Goal: Feedback & Contribution: Submit feedback/report problem

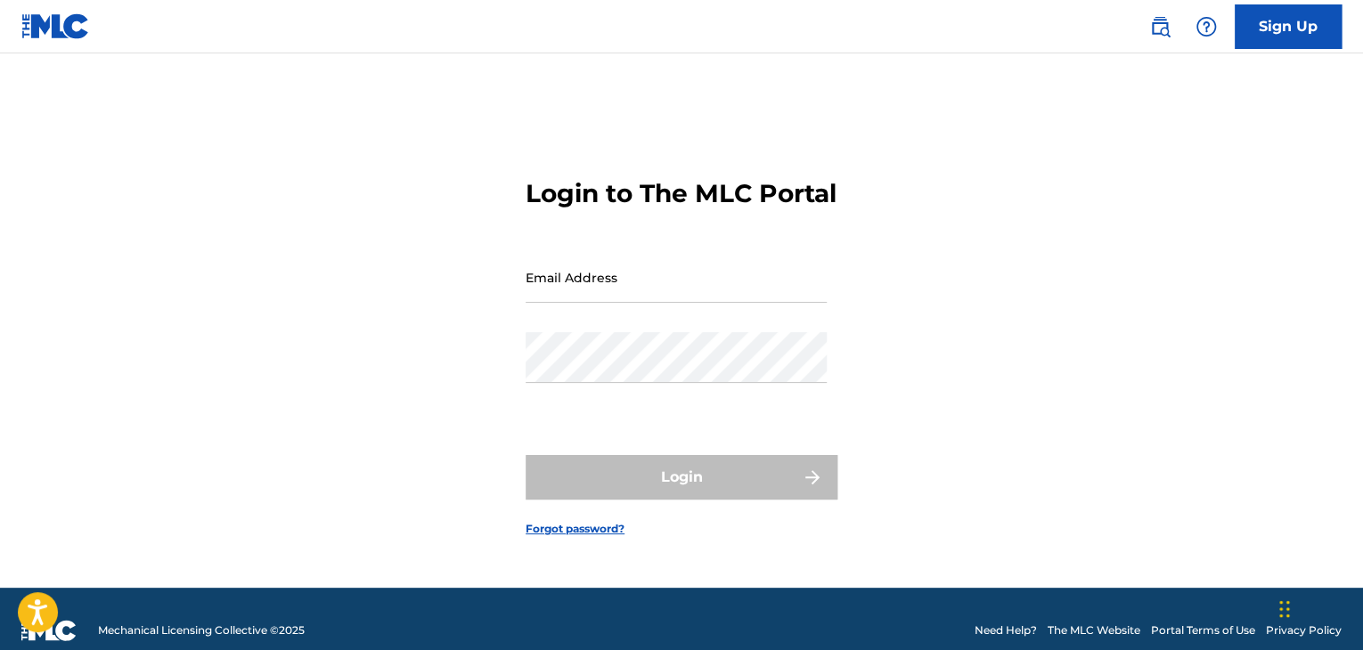
click at [848, 324] on div "Login to The MLC Portal Email Address Password Login Forgot password?" at bounding box center [681, 343] width 1247 height 490
click at [609, 290] on input "Email Address" at bounding box center [676, 277] width 301 height 51
type input "[EMAIL_ADDRESS][DOMAIN_NAME]"
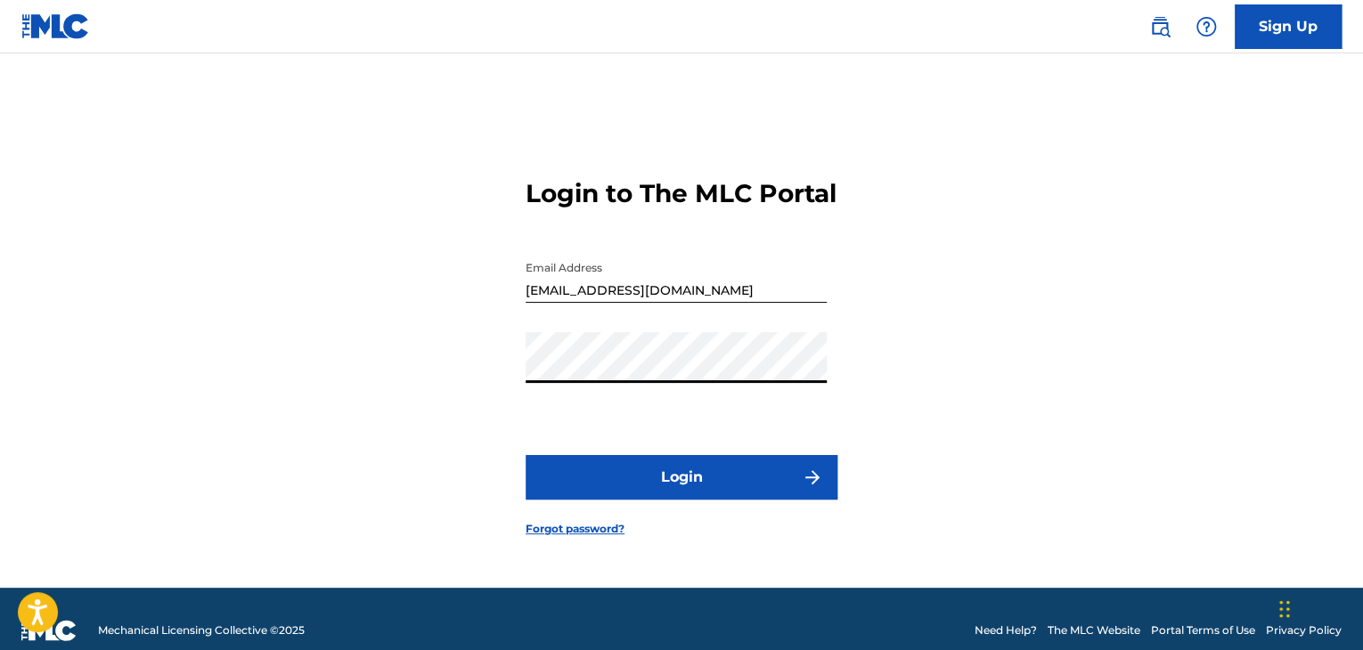
click at [526, 455] on button "Login" at bounding box center [682, 477] width 312 height 45
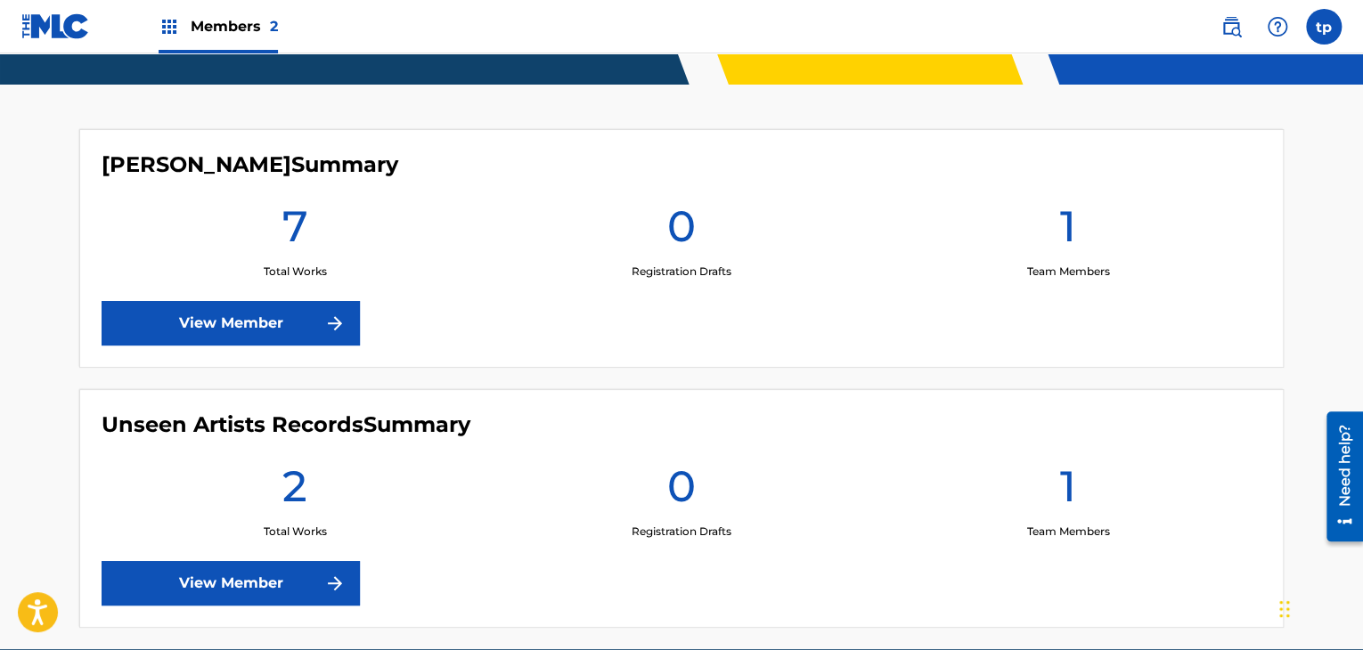
click at [1331, 41] on label at bounding box center [1324, 27] width 36 height 36
click at [1324, 27] on input "tp [PERSON_NAME] [EMAIL_ADDRESS][DOMAIN_NAME] Notification Preferences Profile …" at bounding box center [1324, 27] width 0 height 0
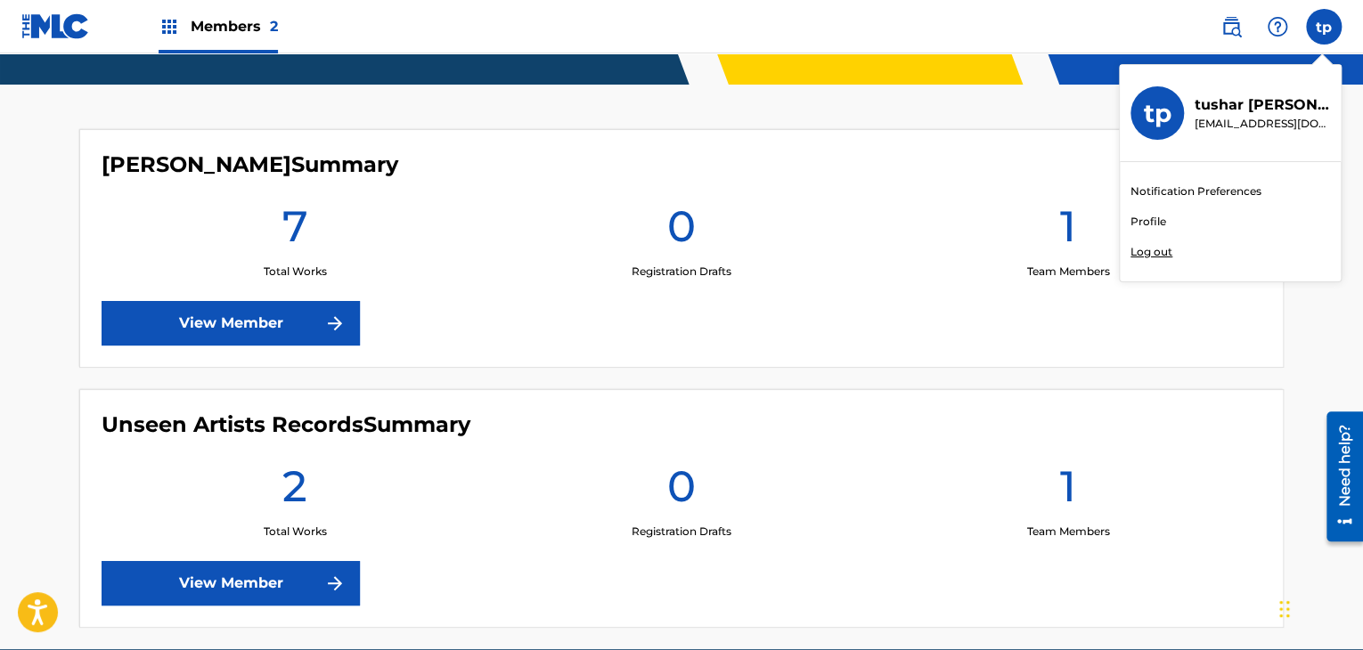
click at [1317, 202] on div "Notification Preferences Profile Log out" at bounding box center [1230, 221] width 221 height 119
click at [1324, 27] on input "tp [PERSON_NAME] [EMAIL_ADDRESS][DOMAIN_NAME] Notification Preferences Profile …" at bounding box center [1324, 27] width 0 height 0
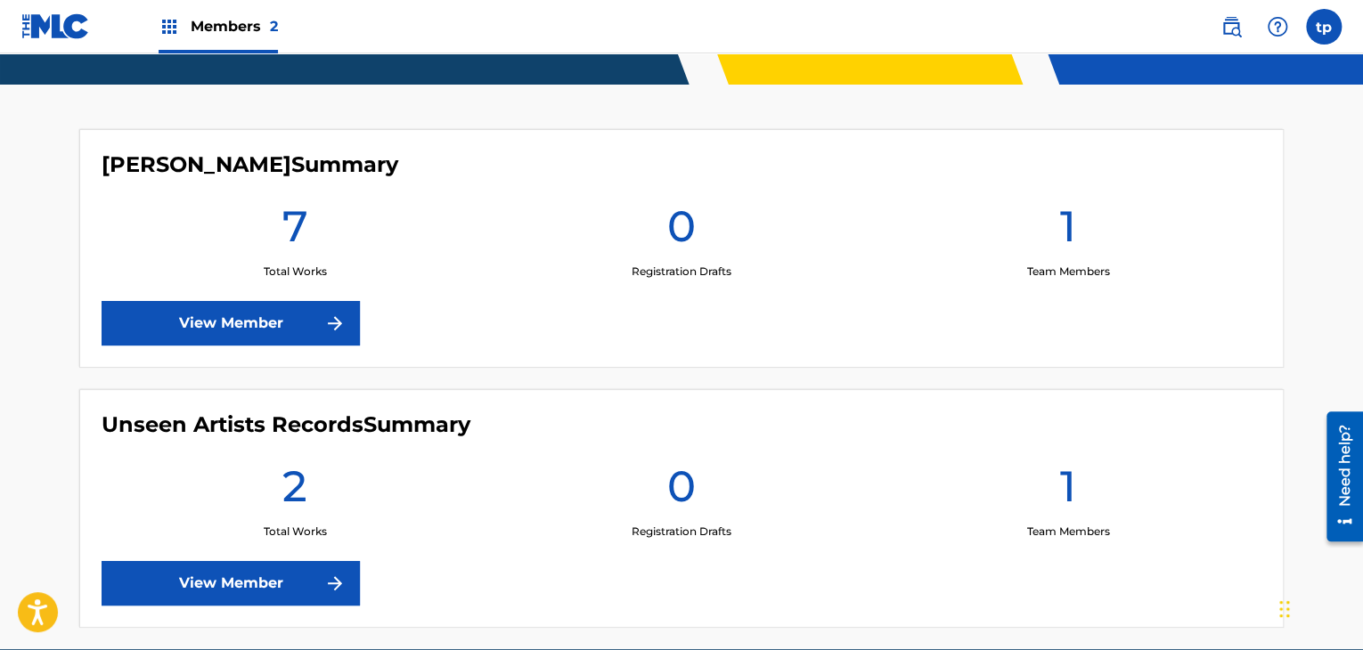
click at [1333, 33] on div "tp tp [PERSON_NAME] [EMAIL_ADDRESS][DOMAIN_NAME] Notification Preferences Profi…" at bounding box center [1324, 27] width 36 height 36
click at [1309, 30] on label at bounding box center [1324, 27] width 36 height 36
click at [1324, 27] on input "tp [PERSON_NAME] [EMAIL_ADDRESS][DOMAIN_NAME] Notification Preferences Profile …" at bounding box center [1324, 27] width 0 height 0
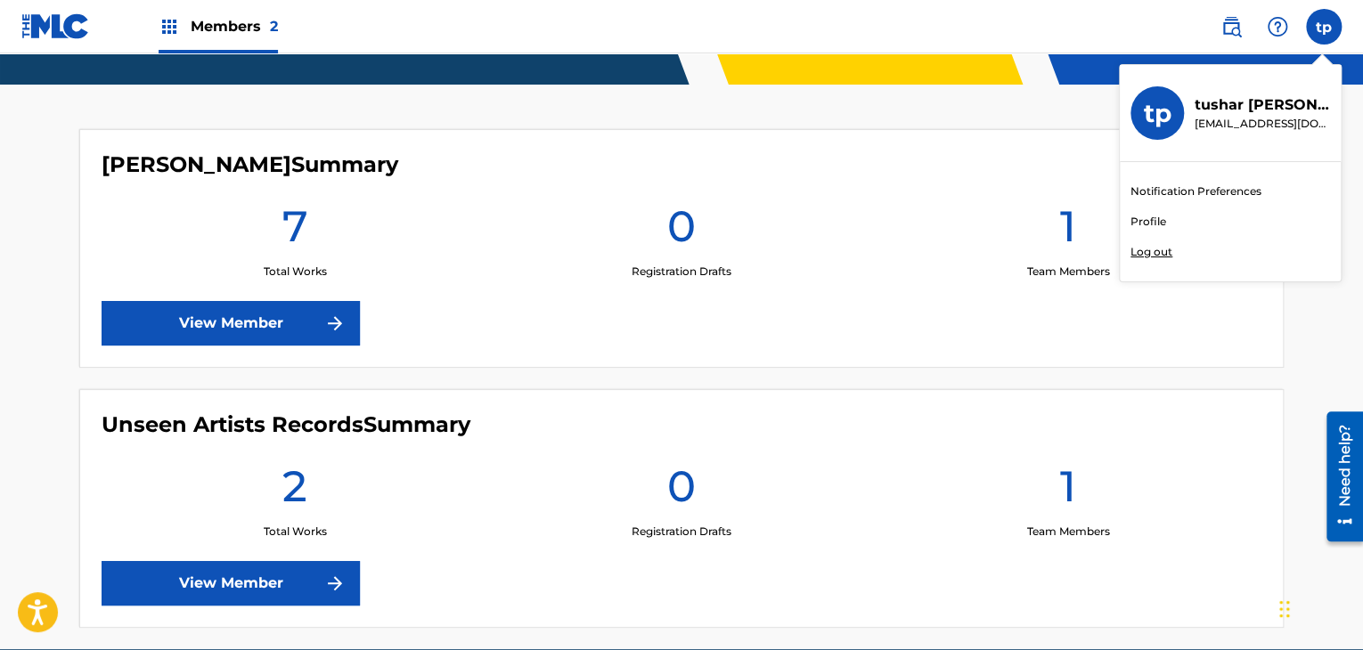
click at [1154, 252] on p "Log out" at bounding box center [1152, 252] width 42 height 16
click at [1324, 27] on input "tp [PERSON_NAME] [EMAIL_ADDRESS][DOMAIN_NAME] Notification Preferences Profile …" at bounding box center [1324, 27] width 0 height 0
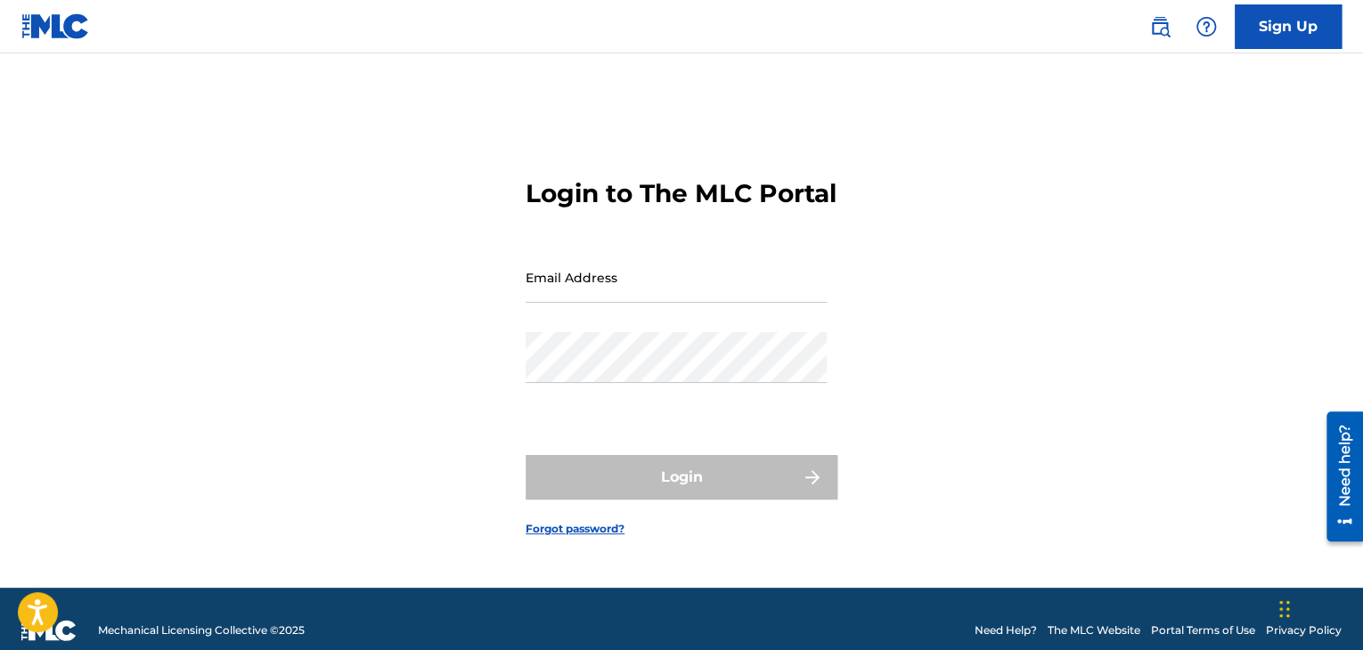
click at [1293, 34] on link "Sign Up" at bounding box center [1288, 26] width 107 height 45
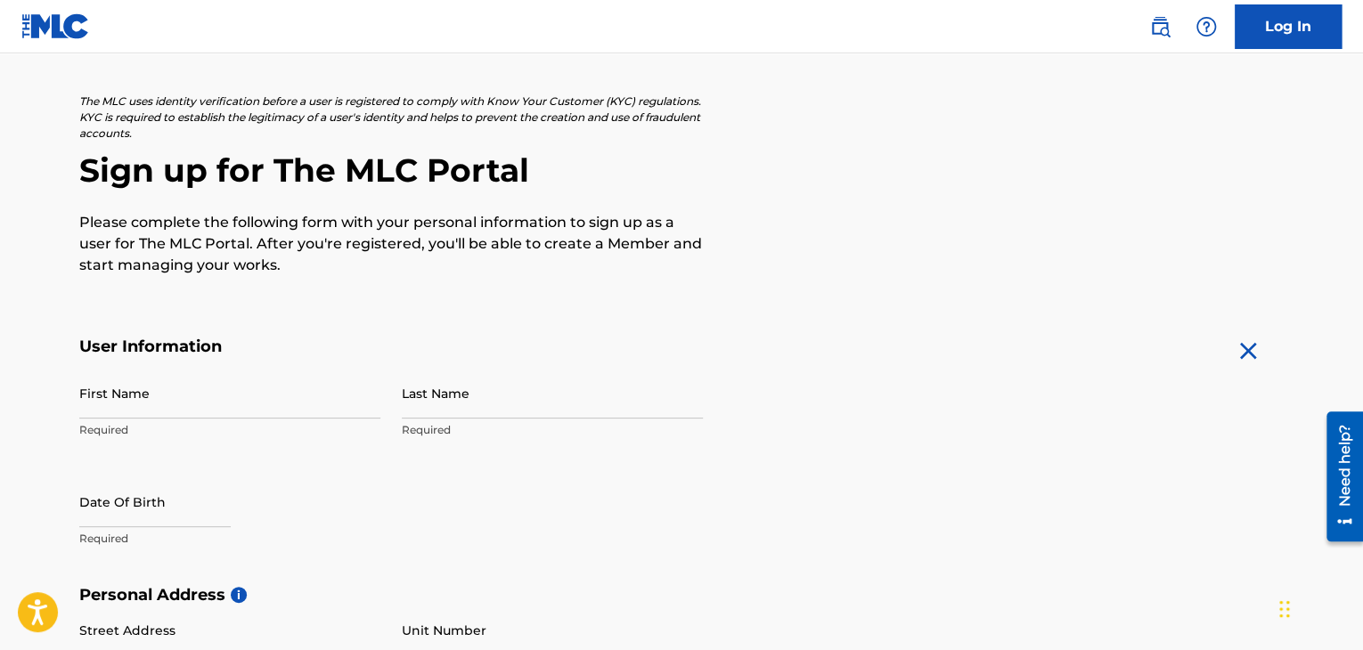
scroll to position [178, 0]
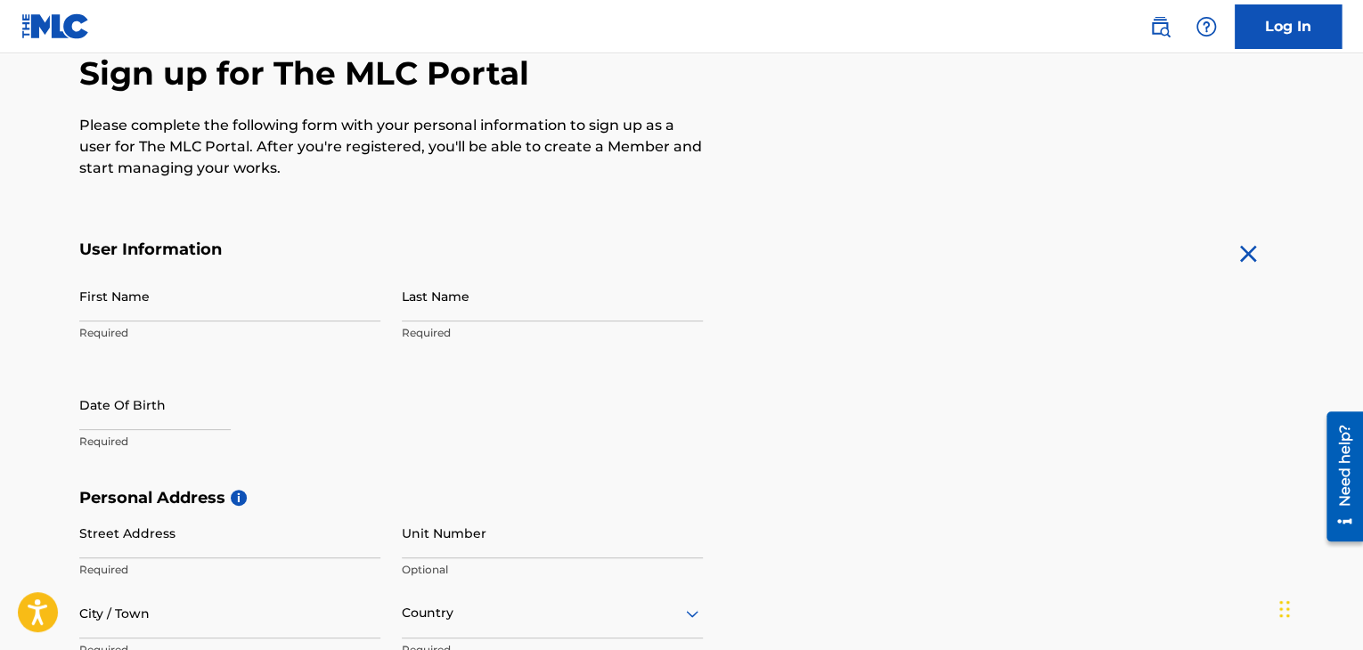
click at [241, 290] on input "First Name" at bounding box center [229, 296] width 301 height 51
type input "Vinod"
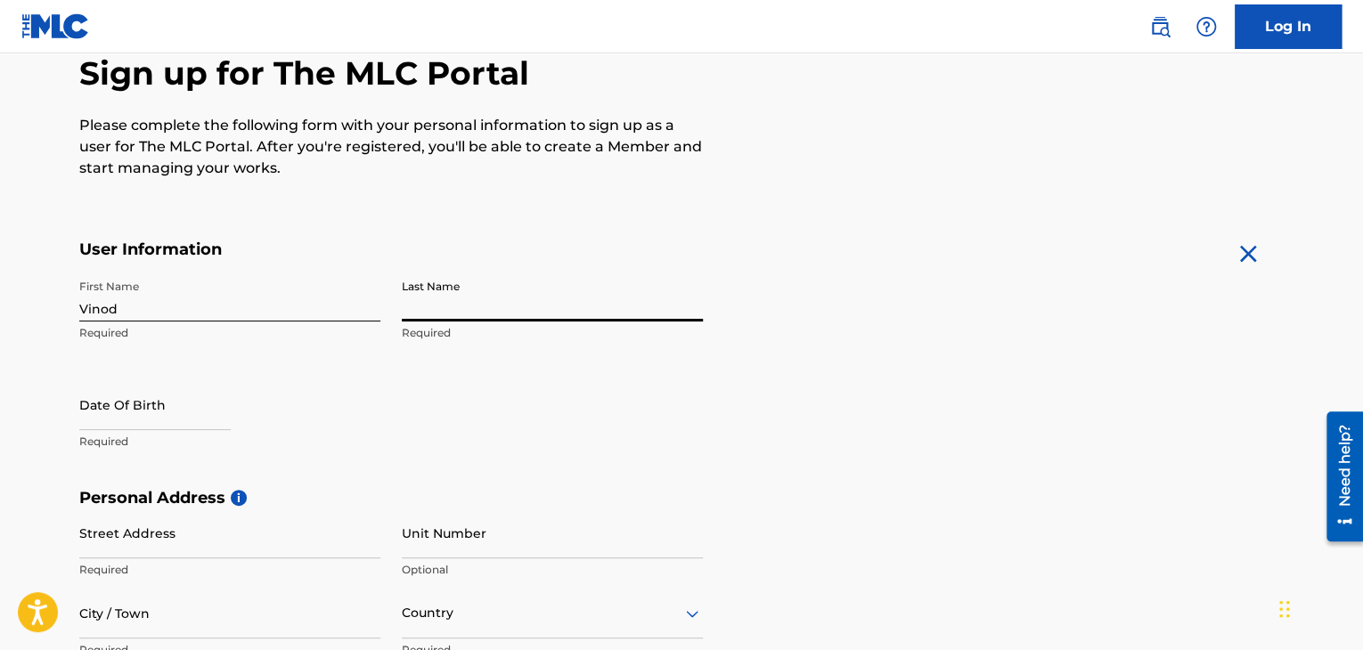
click at [540, 281] on input "Last Name" at bounding box center [552, 296] width 301 height 51
type input "kumar"
click at [110, 411] on input "text" at bounding box center [154, 405] width 151 height 51
select select "7"
select select "2025"
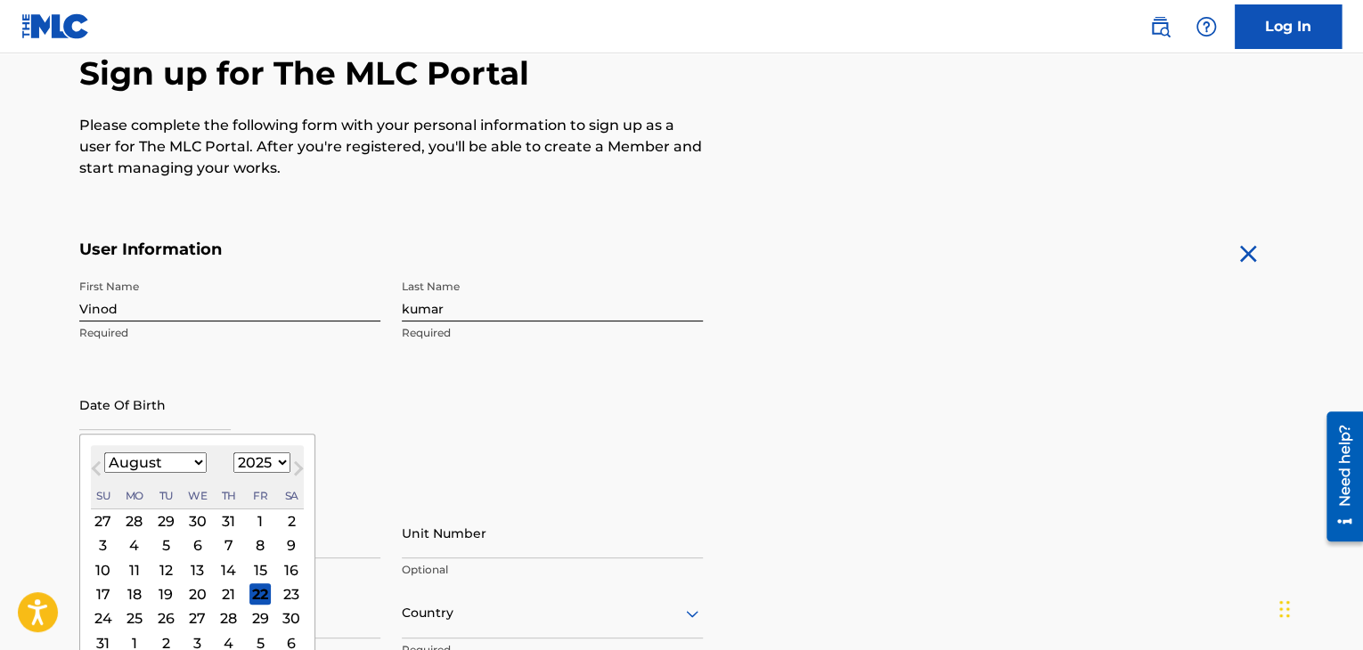
click at [249, 550] on div "8" at bounding box center [259, 545] width 21 height 21
type input "[DATE]"
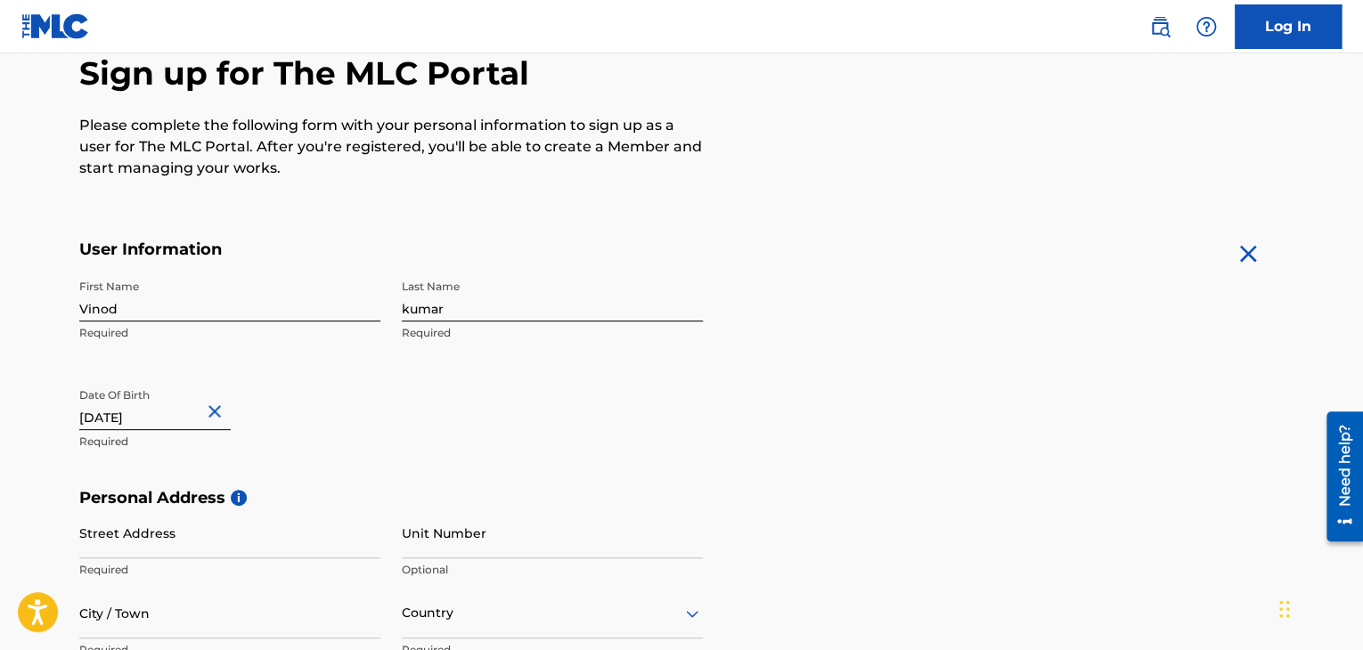
click at [153, 418] on input "[DATE]" at bounding box center [154, 405] width 151 height 51
select select "7"
select select "2025"
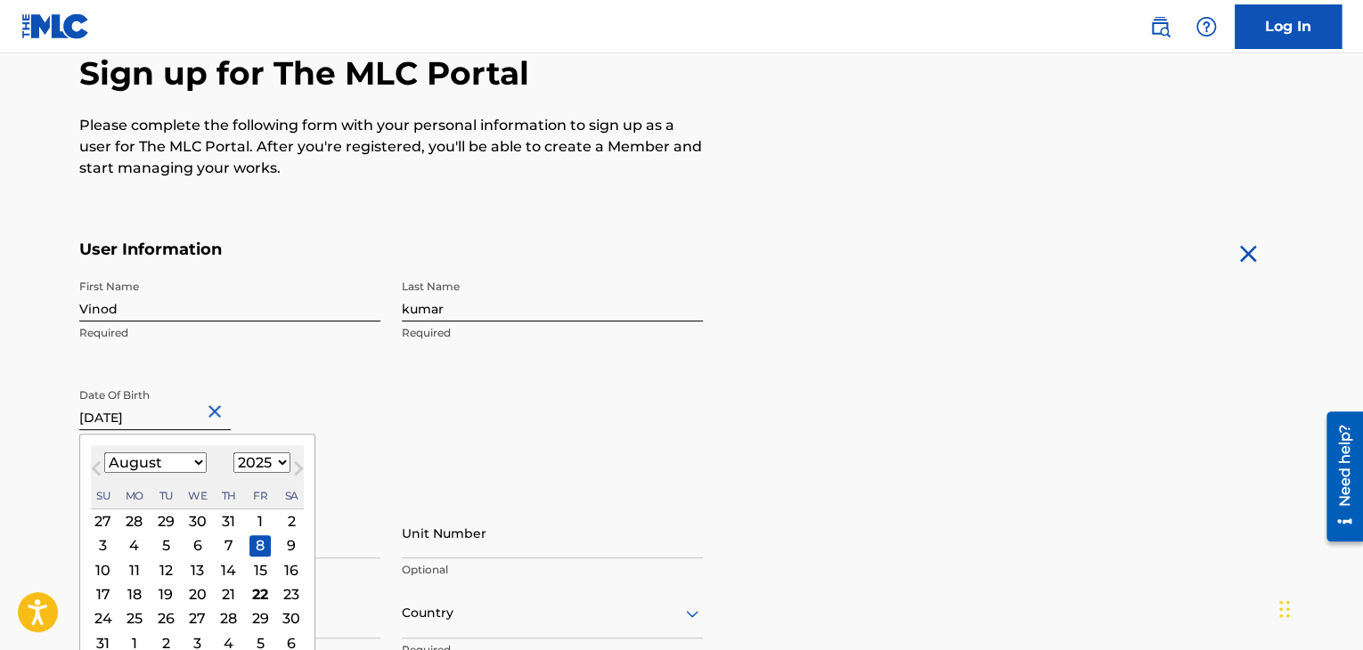
click at [167, 417] on input "[DATE]" at bounding box center [154, 405] width 151 height 51
type input "[DATE]"
select select "1980"
type input "[DATE]"
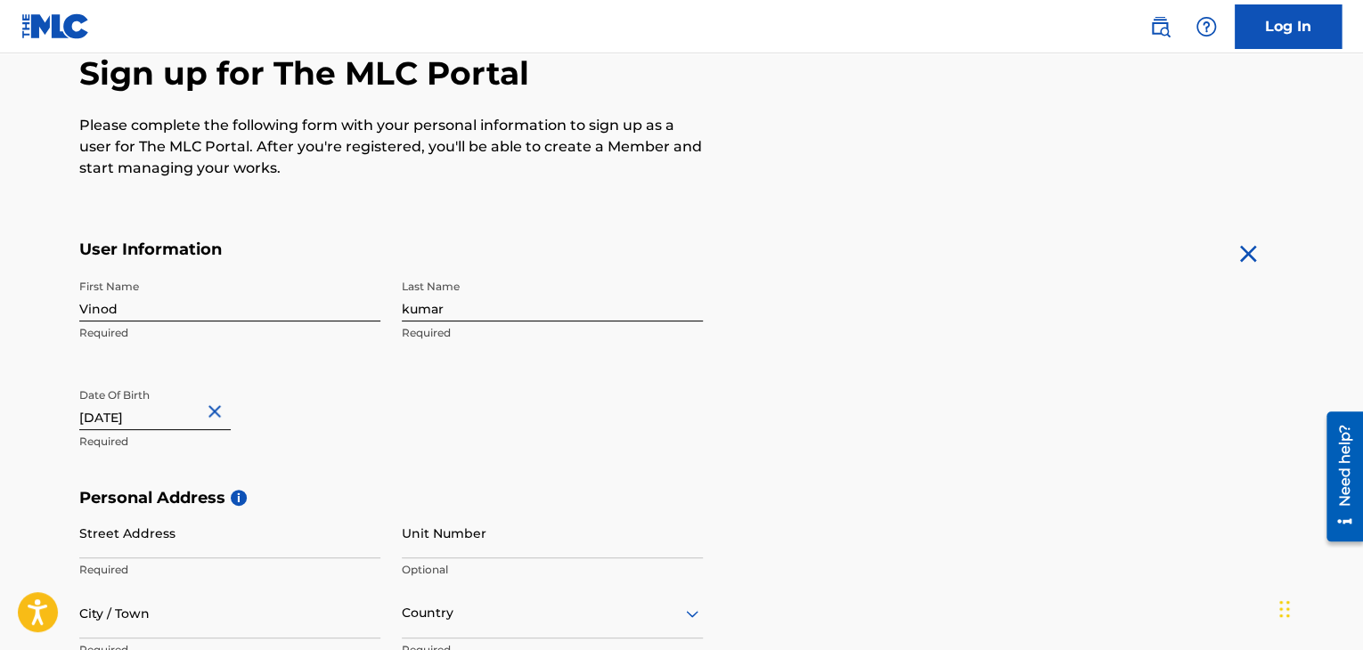
click at [347, 429] on div "Date Of Birth [DEMOGRAPHIC_DATA] Required" at bounding box center [229, 420] width 301 height 80
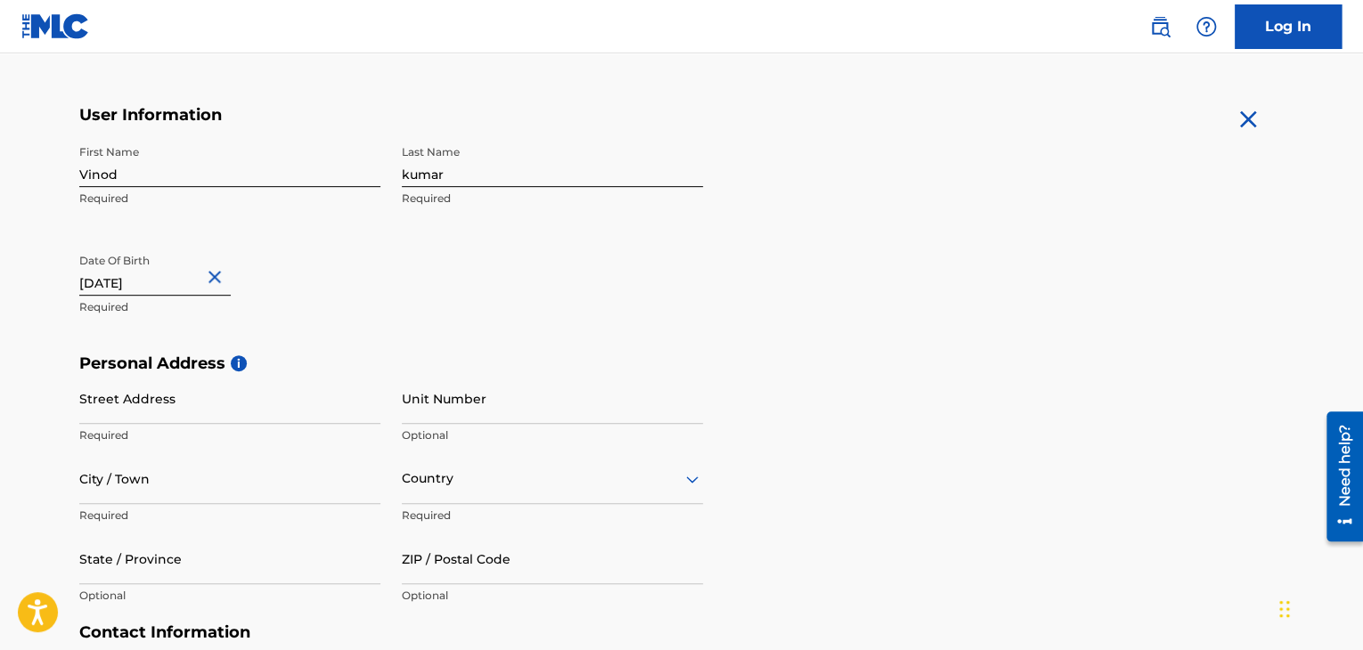
scroll to position [445, 0]
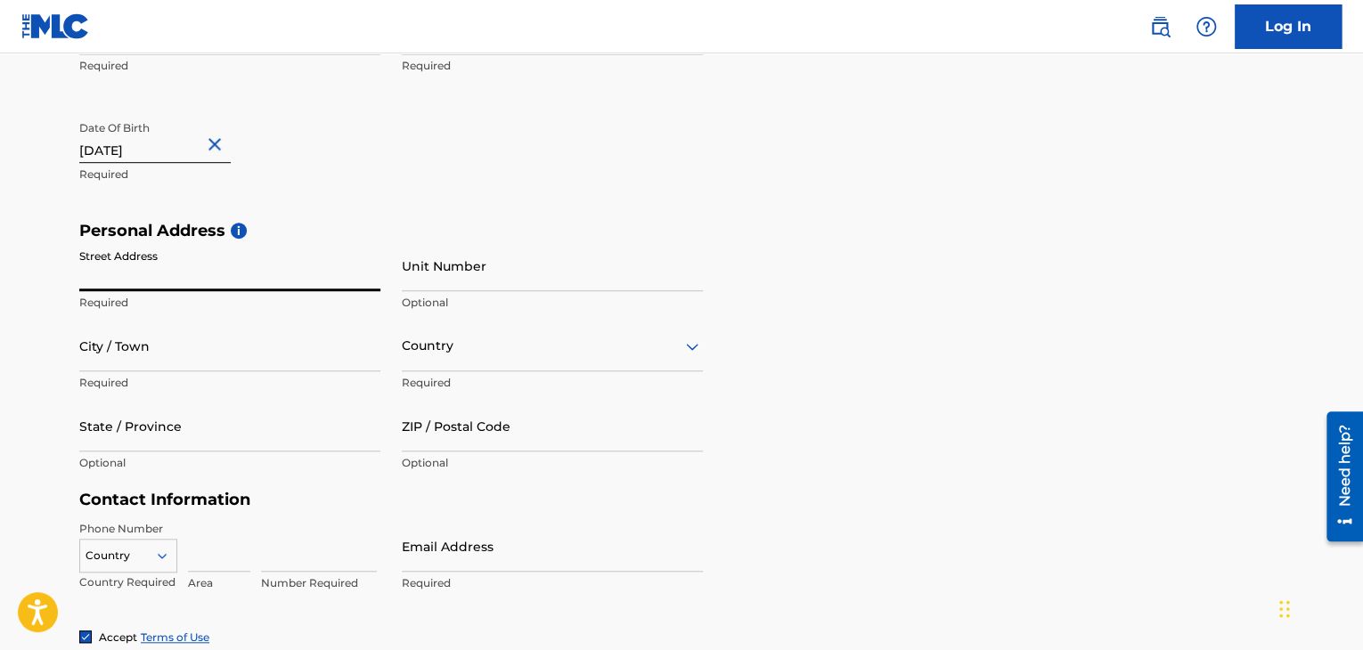
click at [239, 279] on input "Street Address" at bounding box center [229, 266] width 301 height 51
type input "[PERSON_NAME],"
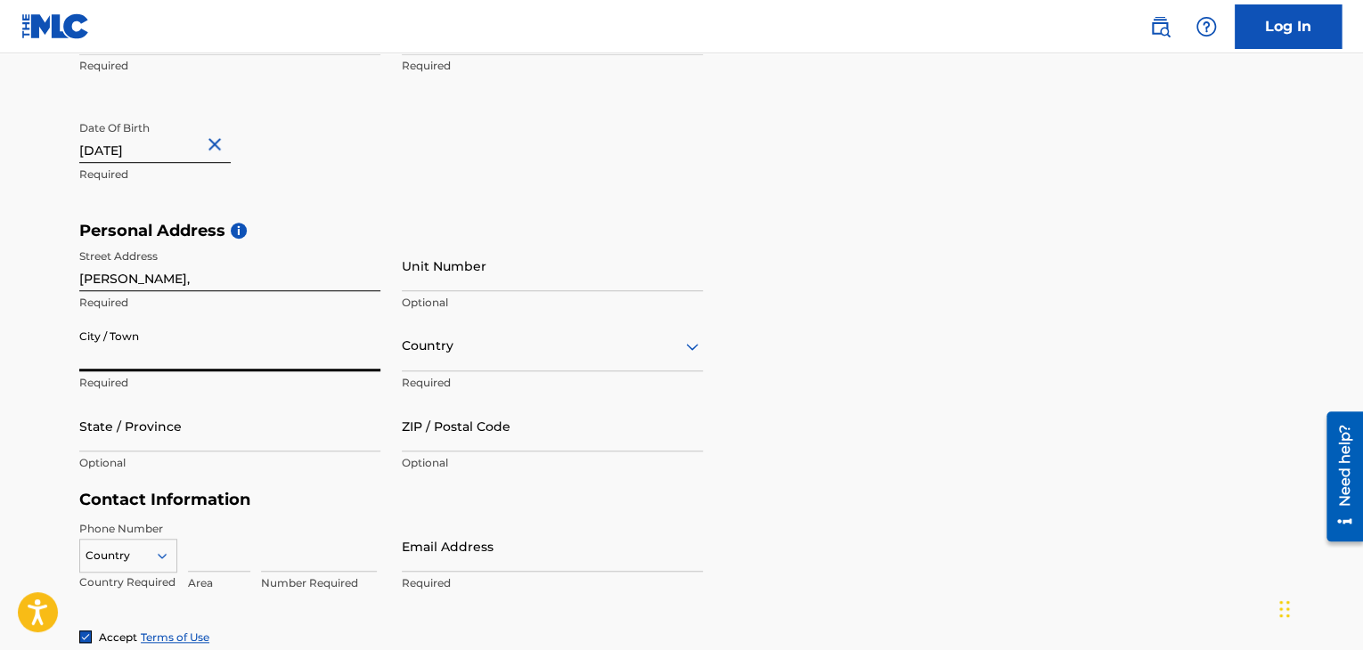
click at [241, 362] on input "City / Town" at bounding box center [229, 346] width 301 height 51
type input "[PERSON_NAME]"
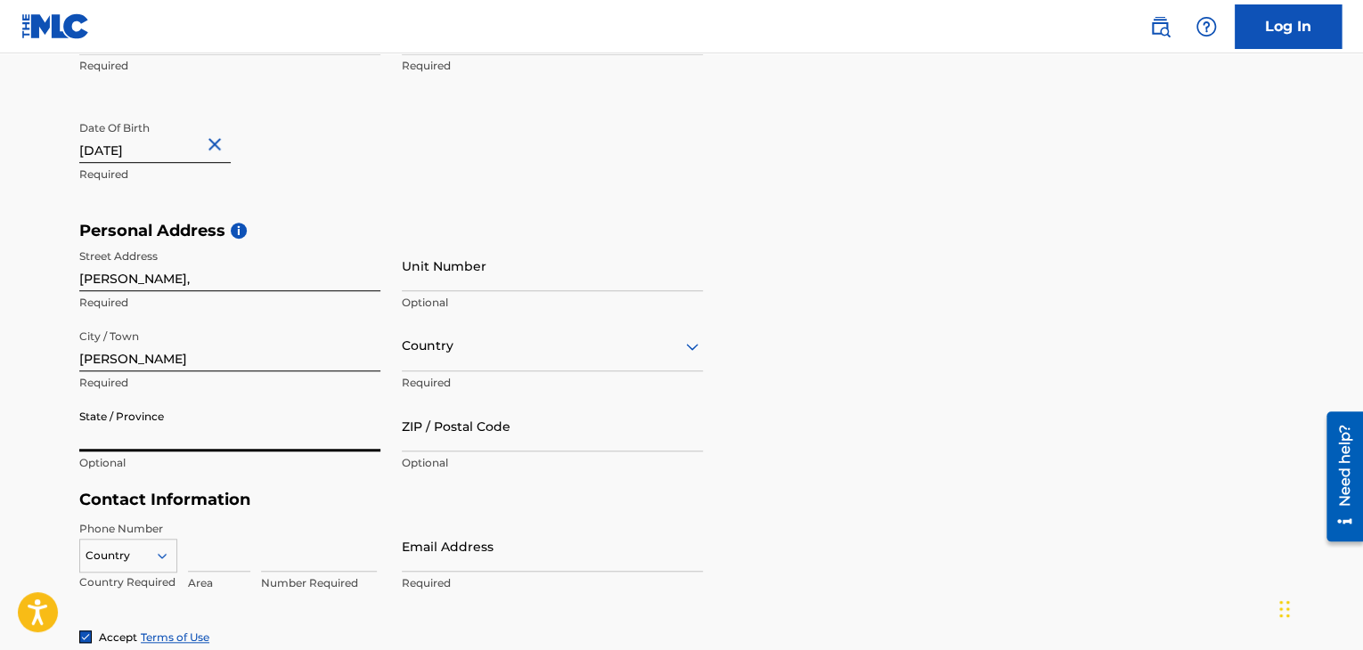
click at [241, 415] on input "State / Province" at bounding box center [229, 426] width 301 height 51
type input "Haryana"
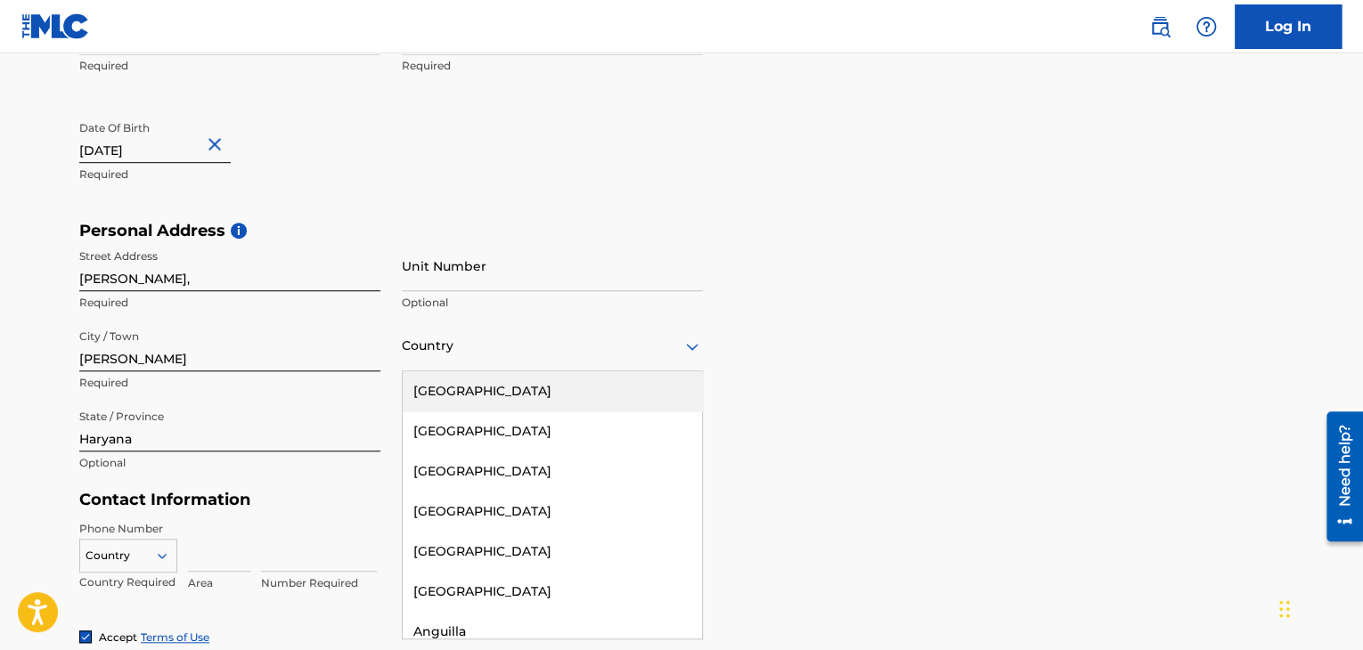
click at [412, 351] on div at bounding box center [552, 346] width 301 height 22
type input "ind"
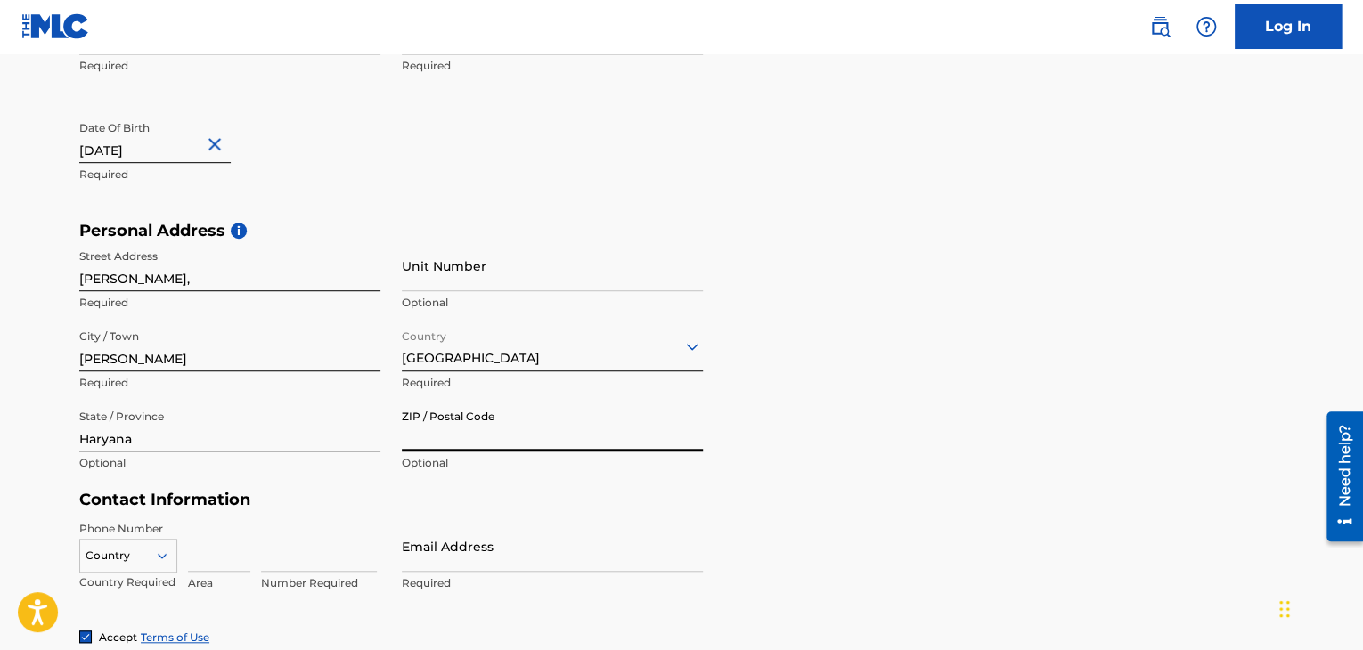
click at [459, 432] on input "ZIP / Postal Code" at bounding box center [552, 426] width 301 height 51
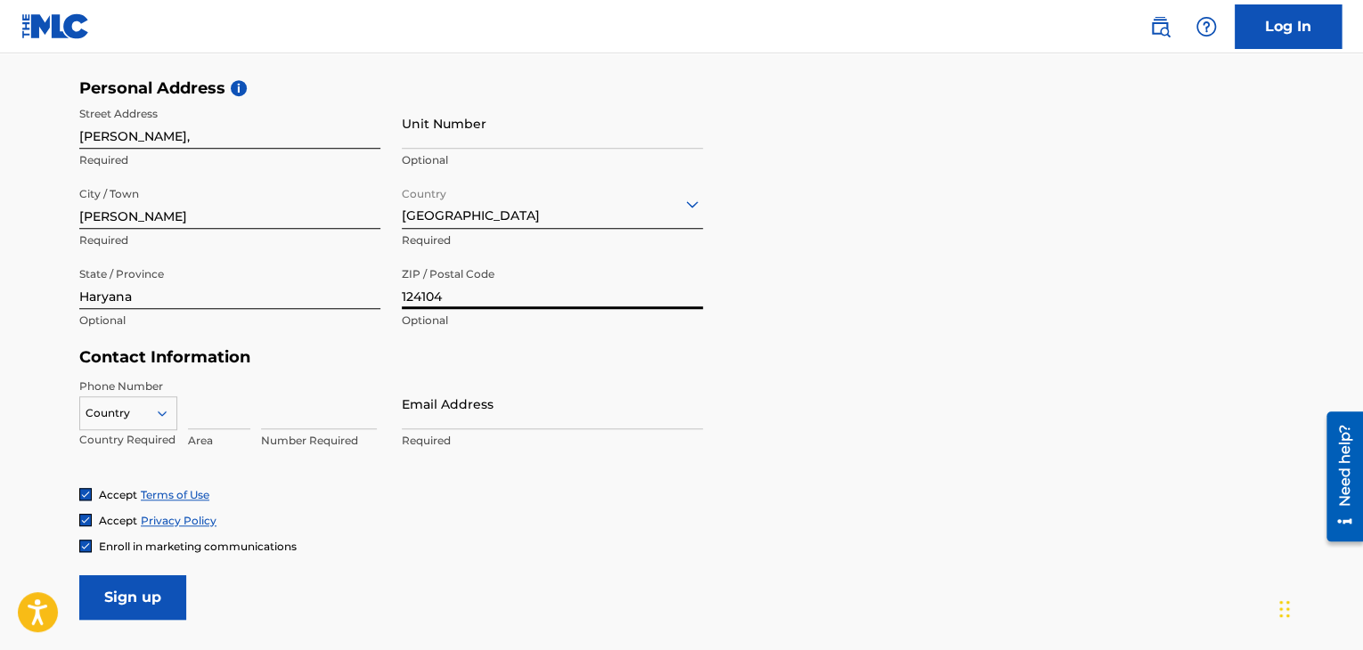
scroll to position [599, 0]
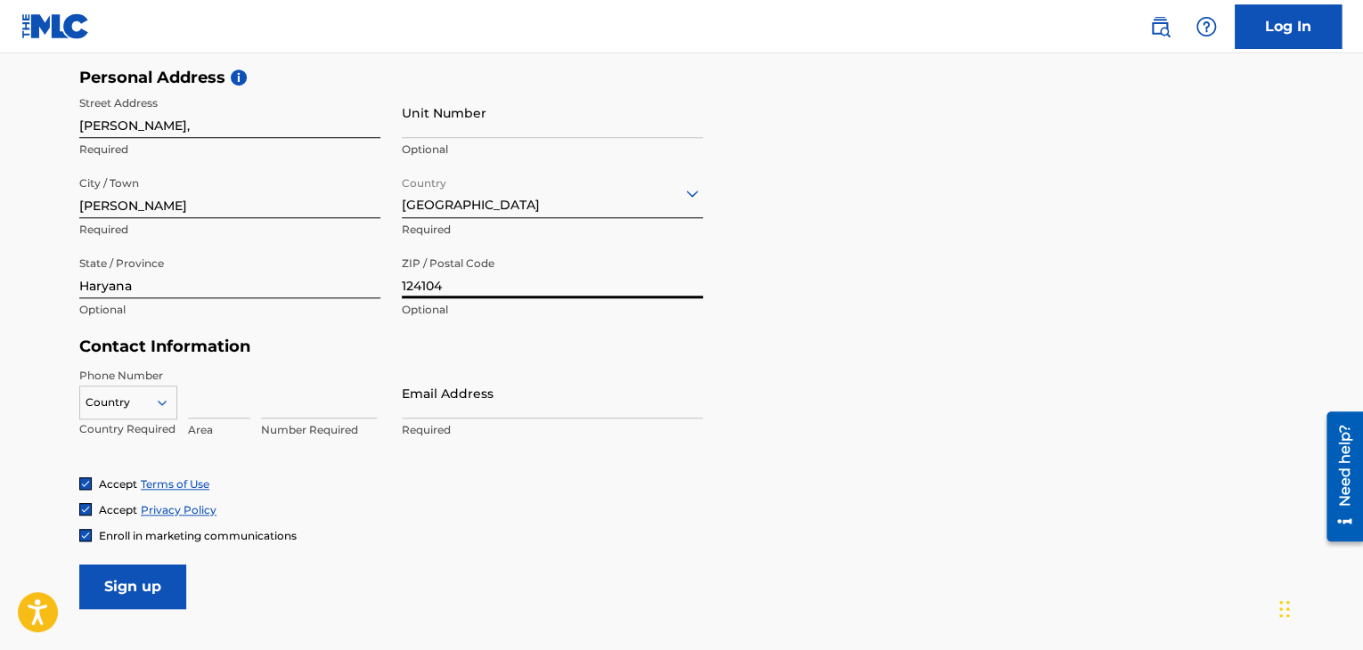
type input "124104"
click at [478, 396] on input "Email Address" at bounding box center [552, 393] width 301 height 51
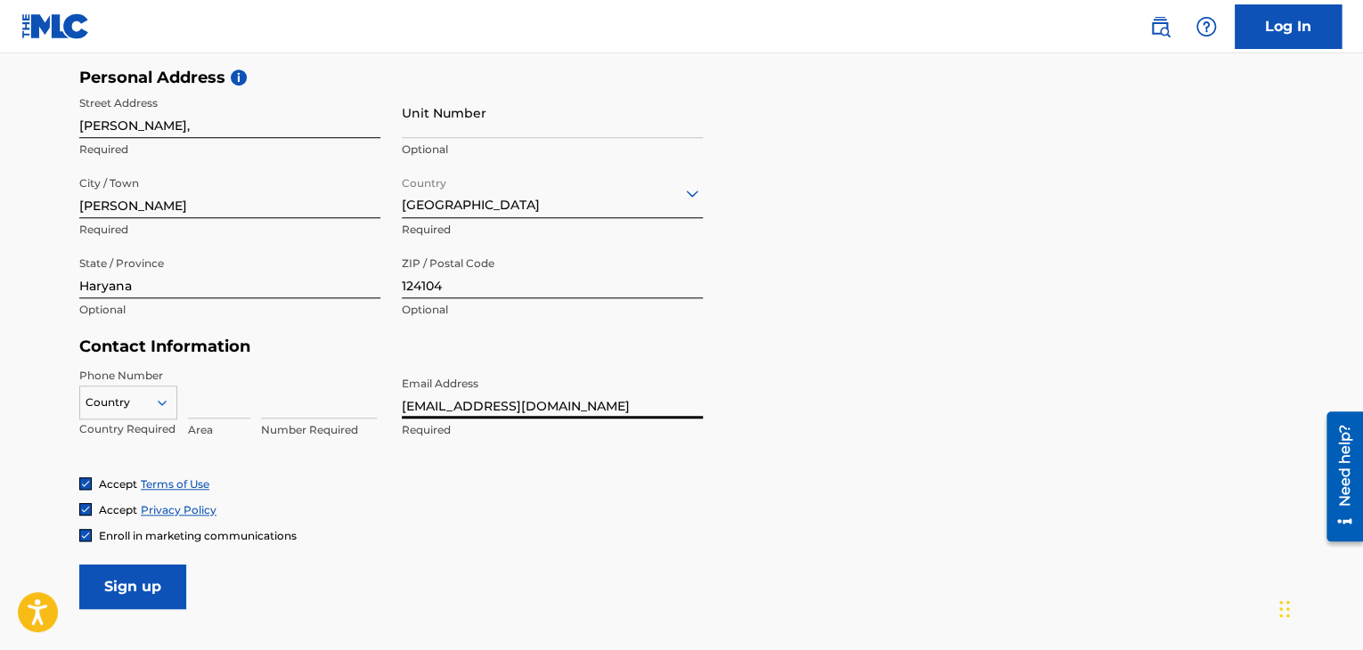
type input "[EMAIL_ADDRESS][DOMAIN_NAME]"
click at [220, 406] on input at bounding box center [219, 393] width 62 height 51
type input "91"
click at [263, 407] on input at bounding box center [319, 393] width 116 height 51
click at [318, 414] on input at bounding box center [319, 393] width 116 height 51
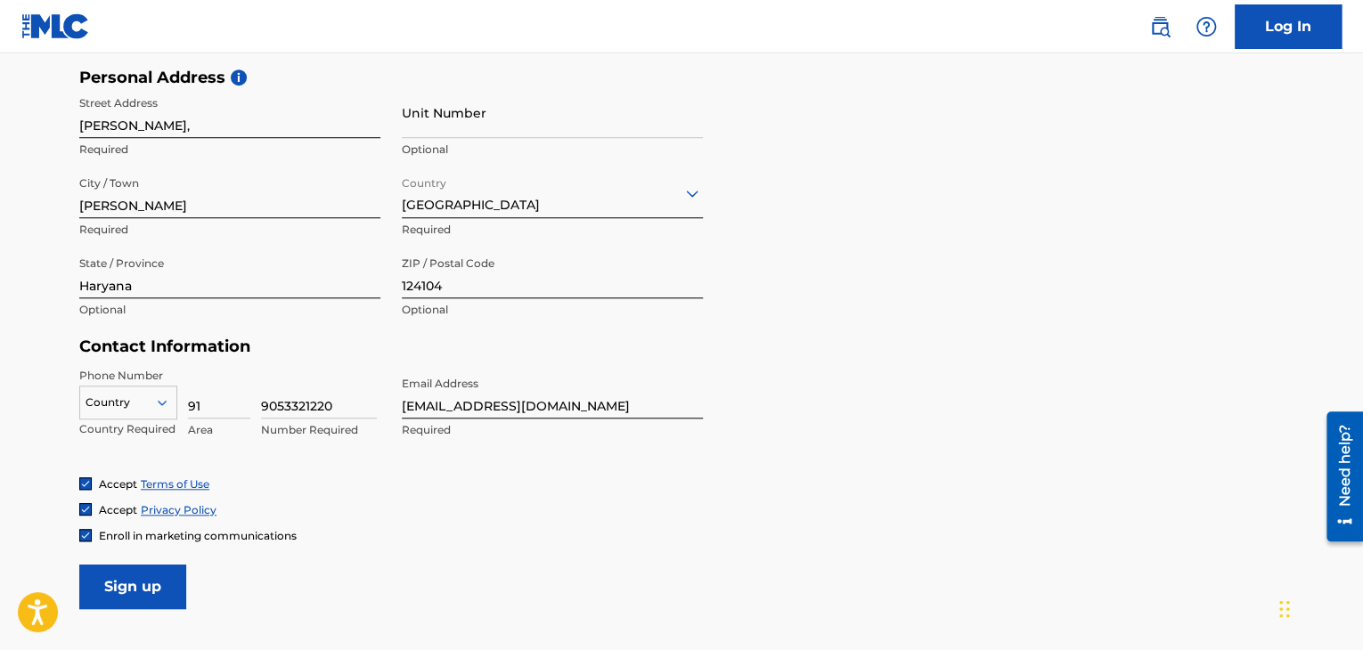
type input "9053321220"
click at [168, 600] on input "Sign up" at bounding box center [132, 587] width 107 height 45
click at [160, 400] on div "option , selected. Select is focused ,type to refine list, press Down to open t…" at bounding box center [128, 399] width 98 height 27
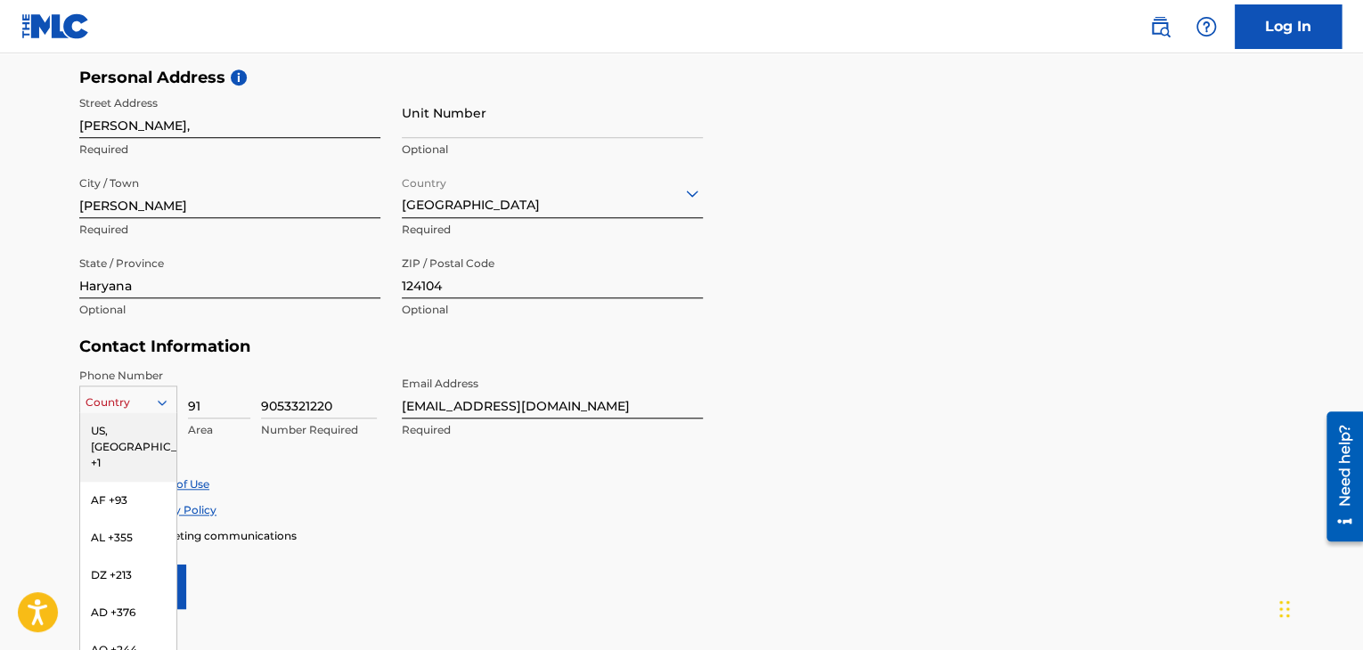
scroll to position [628, 0]
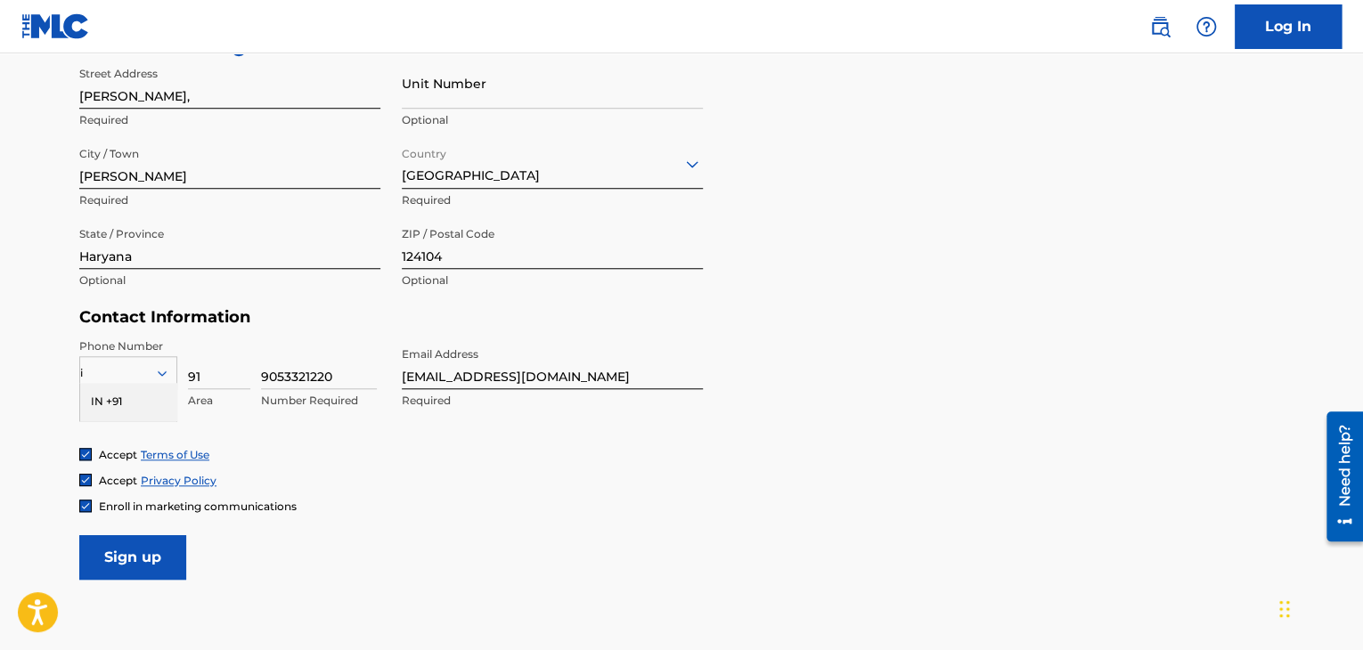
type input "in"
click at [145, 406] on div "IN +91" at bounding box center [128, 401] width 96 height 37
click at [152, 541] on input "Sign up" at bounding box center [132, 557] width 107 height 45
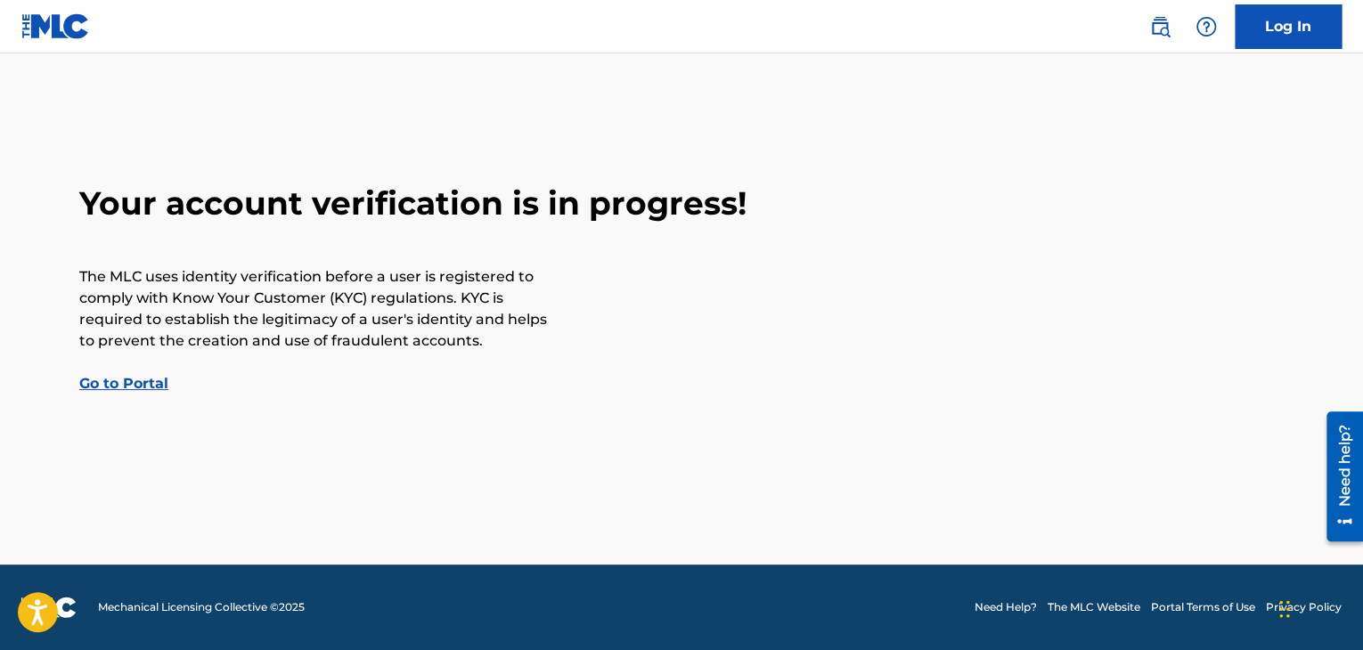
click at [139, 389] on link "Go to Portal" at bounding box center [123, 383] width 89 height 17
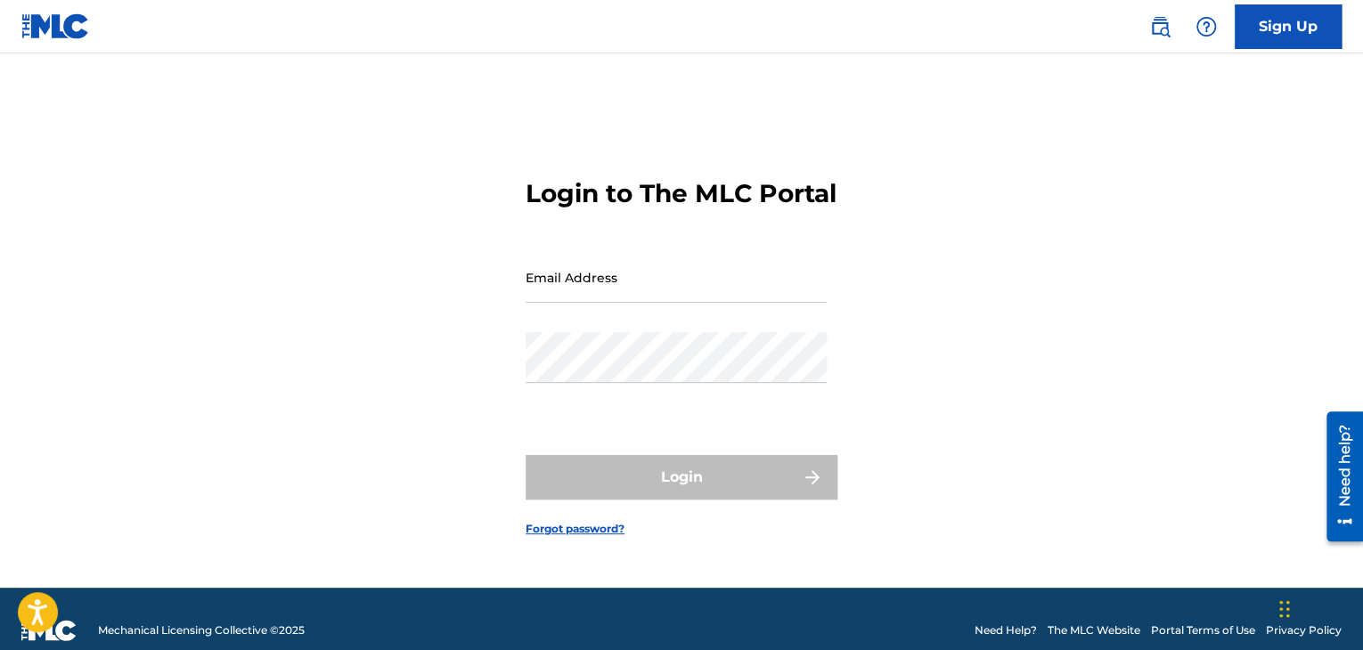
click at [633, 302] on input "Email Address" at bounding box center [676, 277] width 301 height 51
click at [609, 324] on div "Email Address" at bounding box center [676, 292] width 301 height 80
click at [640, 303] on input "Email Address" at bounding box center [676, 277] width 301 height 51
type input "[EMAIL_ADDRESS][DOMAIN_NAME]"
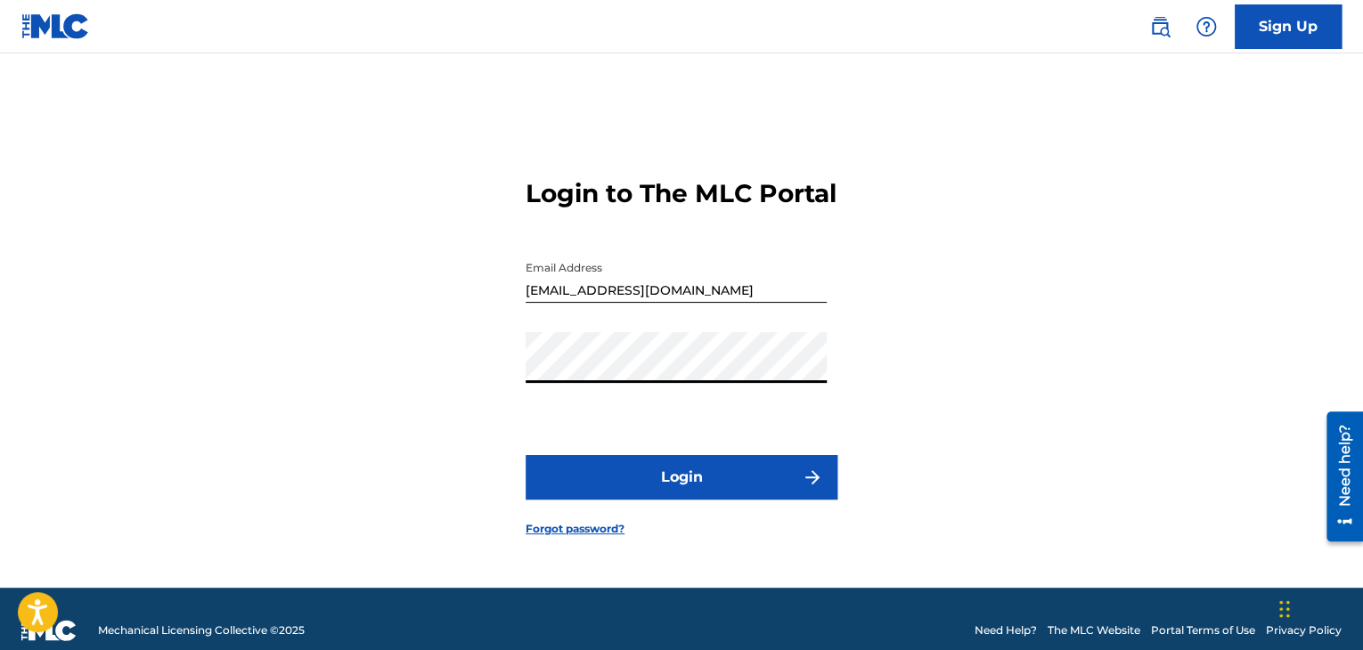
click at [526, 455] on button "Login" at bounding box center [682, 477] width 312 height 45
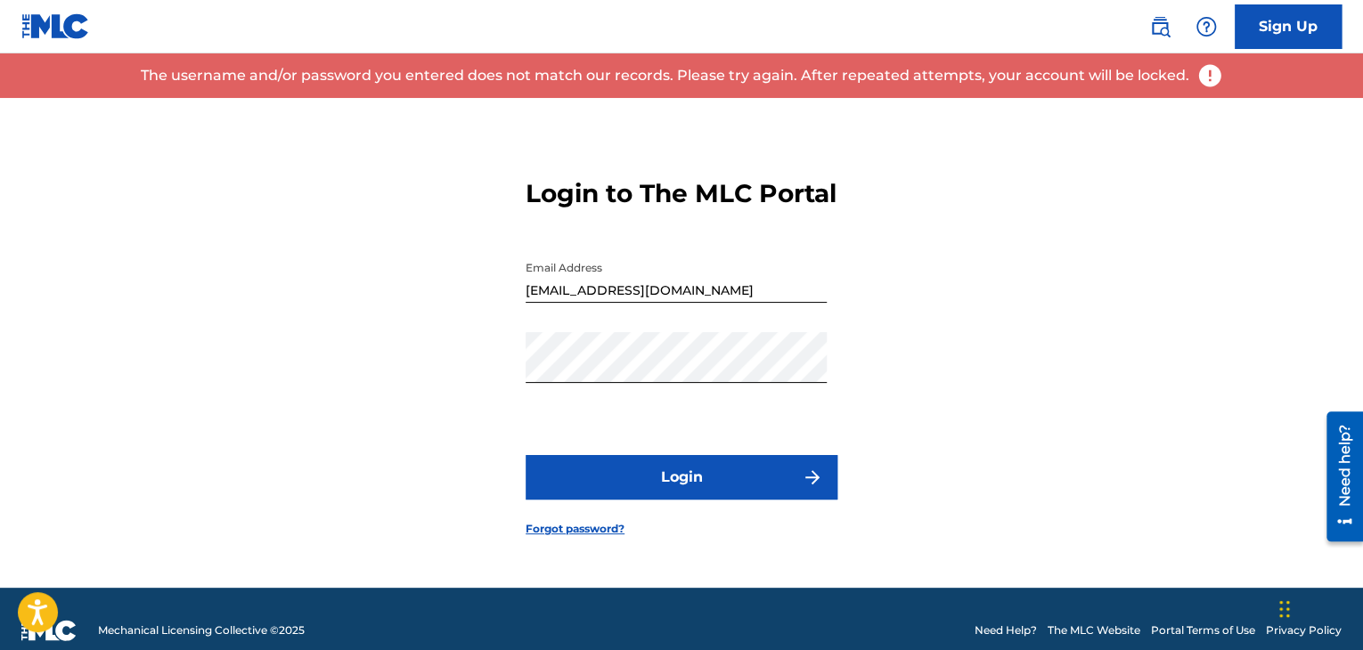
click at [588, 537] on link "Forgot password?" at bounding box center [575, 529] width 99 height 16
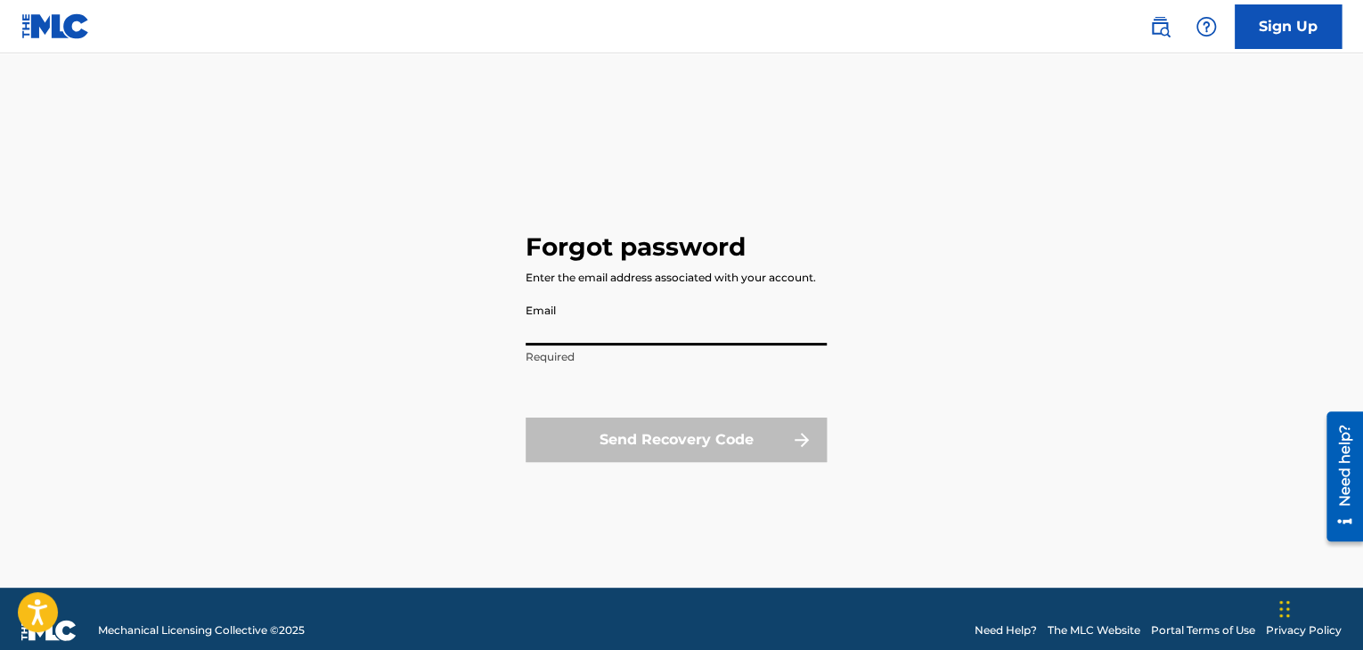
click at [633, 323] on input "Email" at bounding box center [676, 320] width 301 height 51
type input "[EMAIL_ADDRESS][DOMAIN_NAME]"
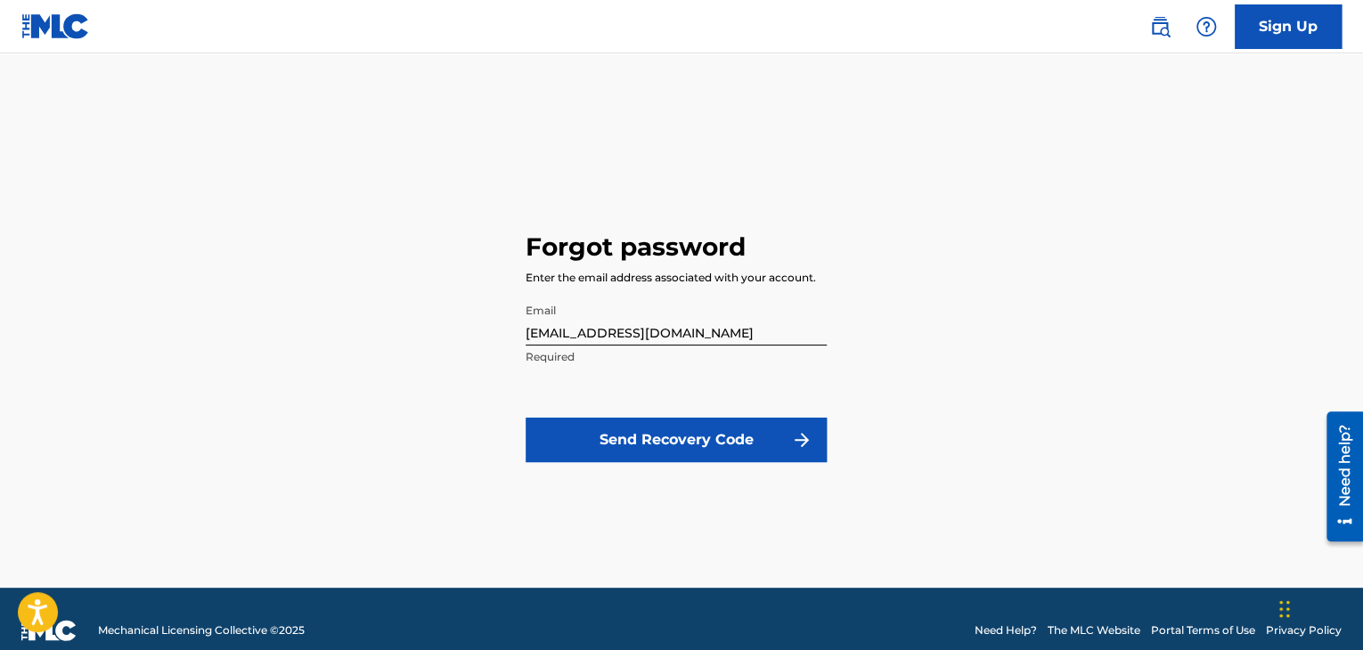
click at [687, 439] on button "Send Recovery Code" at bounding box center [676, 440] width 301 height 45
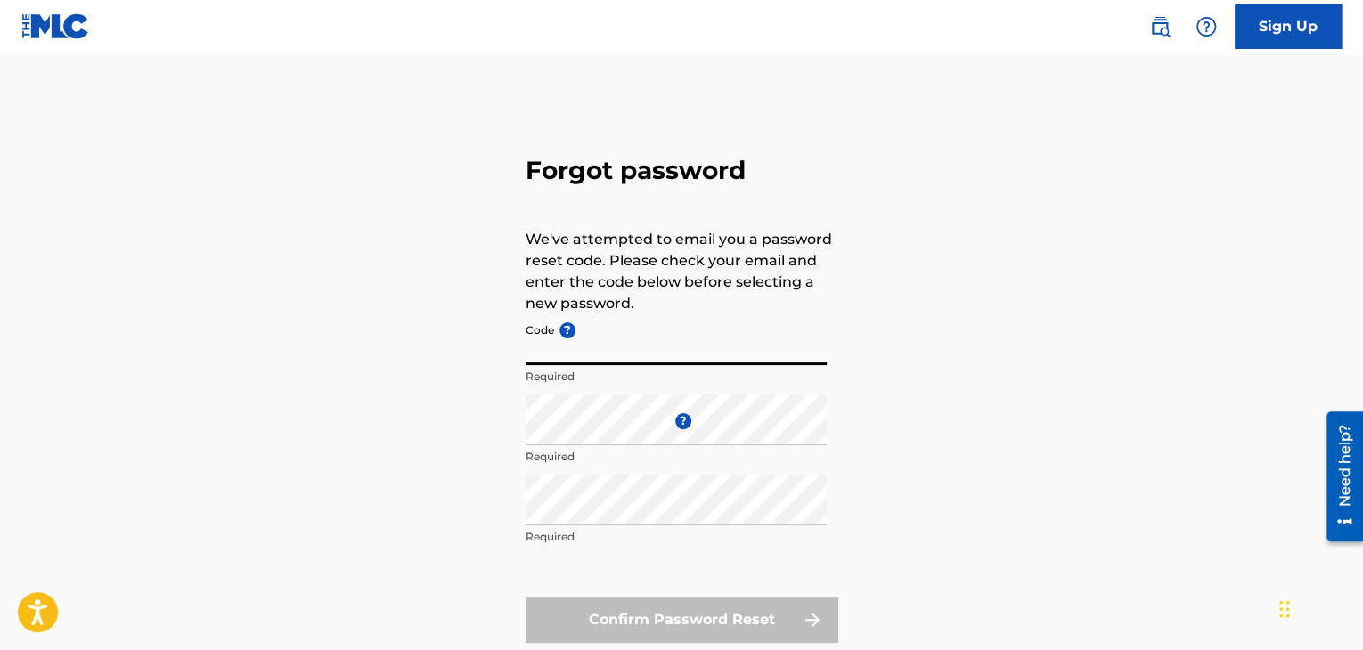
click at [650, 344] on input "Code ?" at bounding box center [676, 340] width 301 height 51
paste input "FP_09c3fecd097f47e58e4578054b50"
click at [531, 361] on input "FP_09c3fecd097f47e58e4578054b50" at bounding box center [676, 340] width 301 height 51
type input "FP_09c3fecd097f47e58e4578054b50"
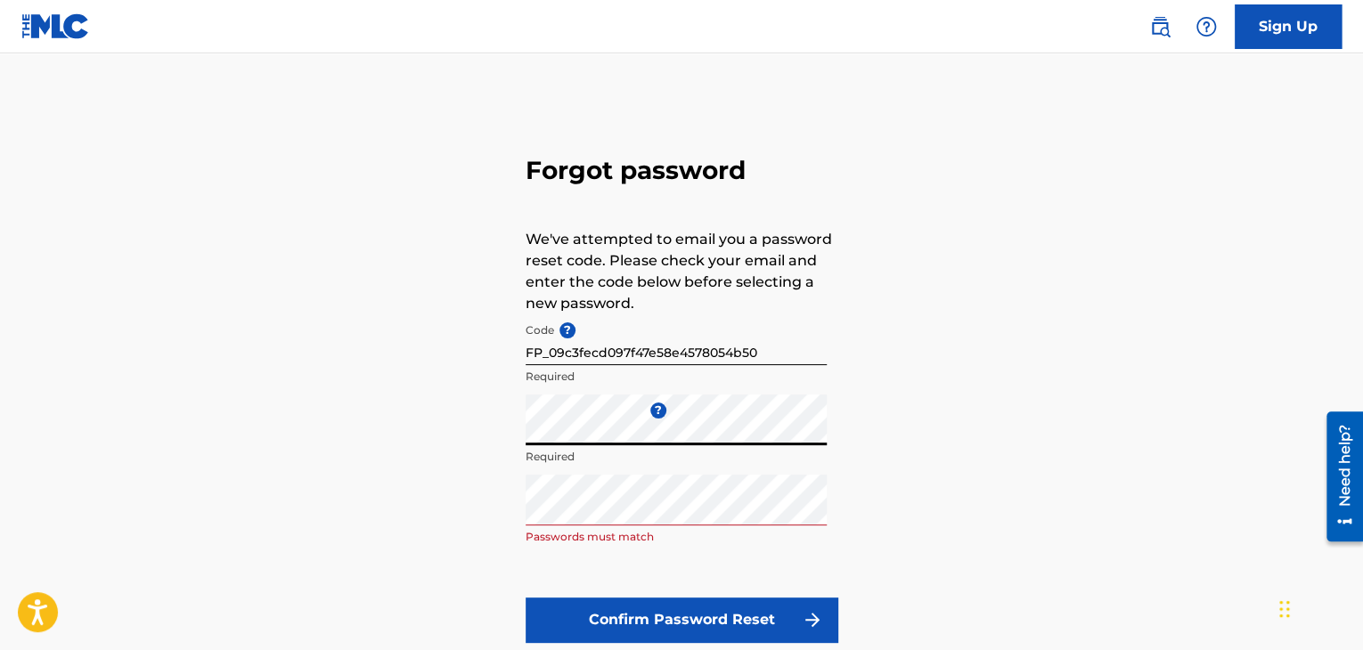
click at [640, 610] on button "Confirm Password Reset" at bounding box center [682, 620] width 312 height 45
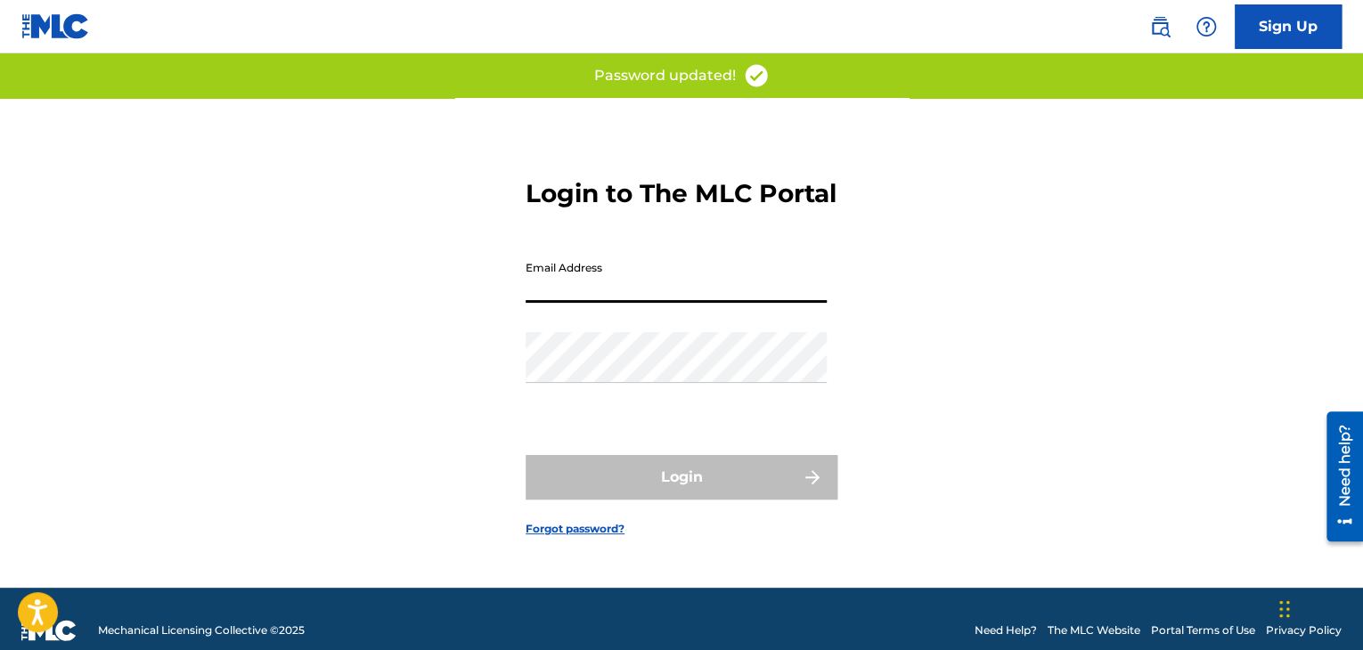
click at [638, 303] on input "Email Address" at bounding box center [676, 277] width 301 height 51
type input "[EMAIL_ADDRESS][DOMAIN_NAME]"
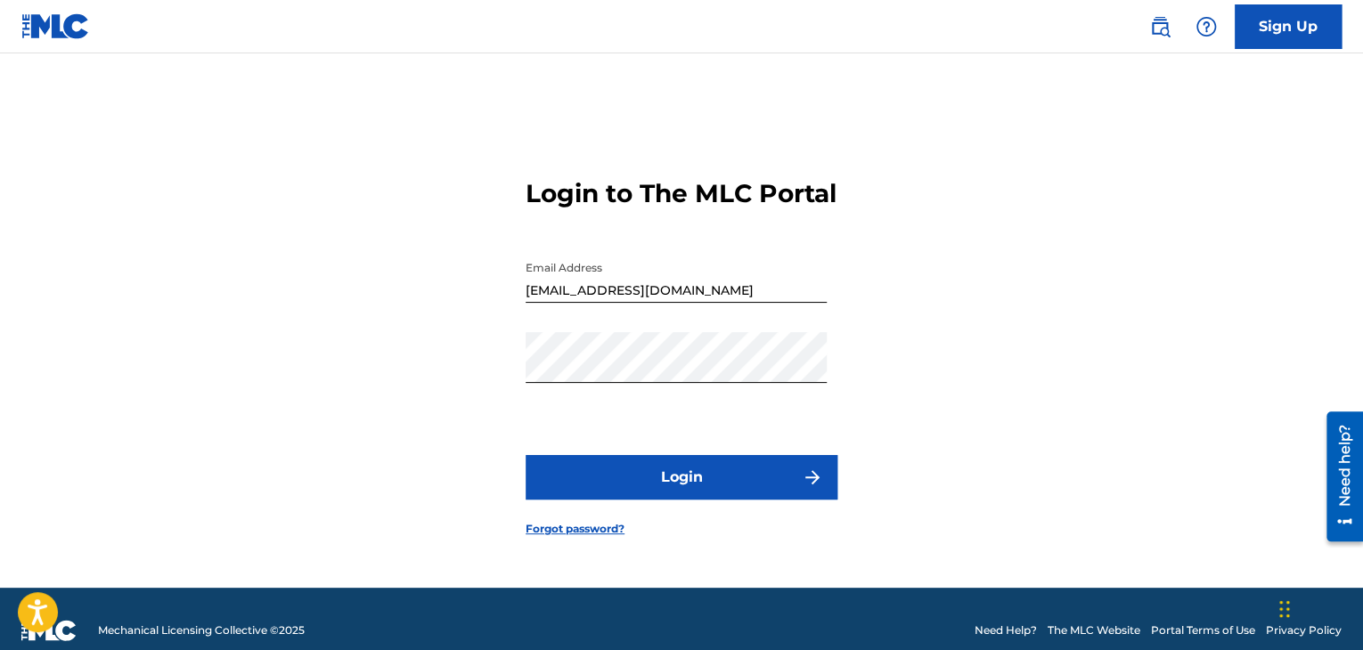
click at [777, 476] on button "Login" at bounding box center [682, 477] width 312 height 45
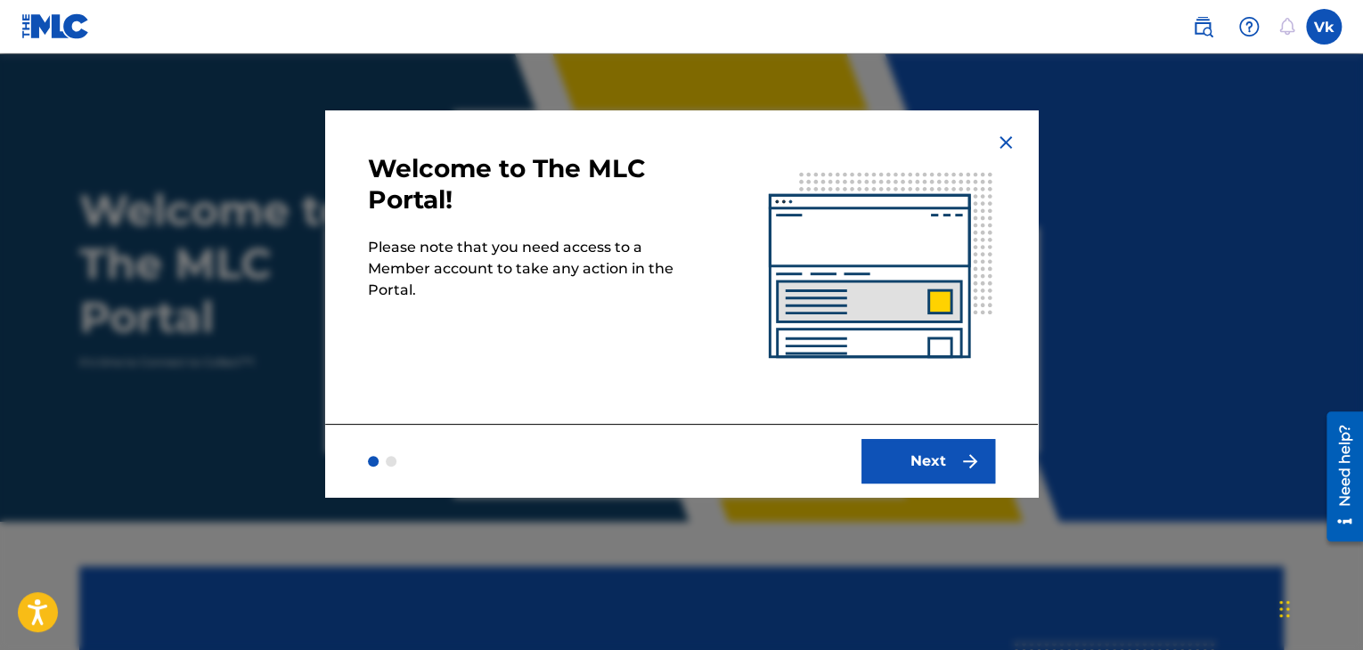
scroll to position [371, 0]
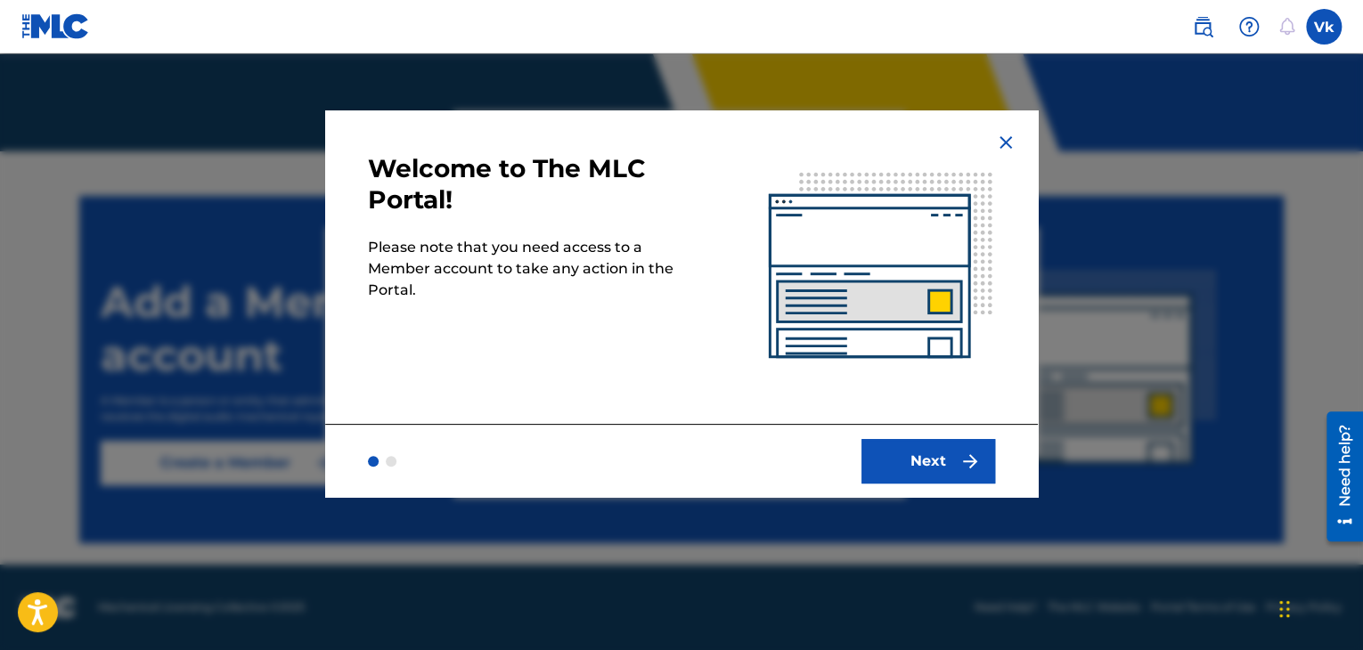
drag, startPoint x: 934, startPoint y: 439, endPoint x: 935, endPoint y: 456, distance: 17.0
click at [934, 443] on button "Next" at bounding box center [929, 461] width 134 height 45
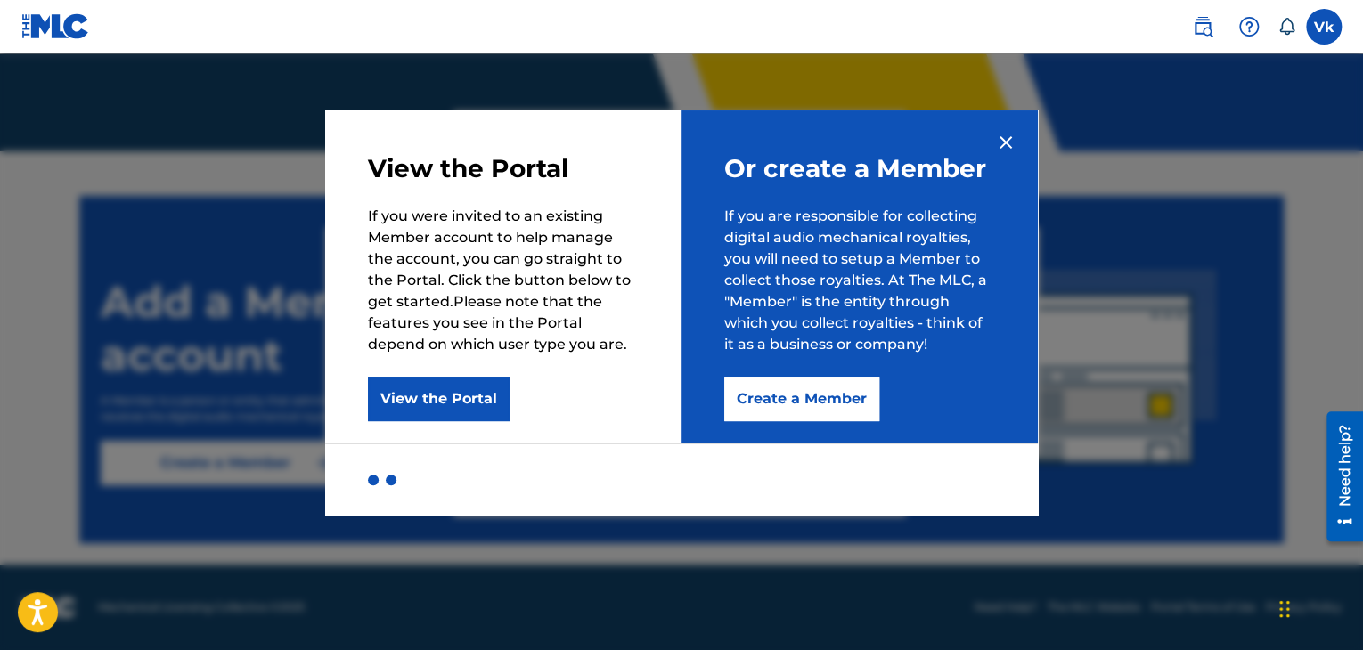
click at [482, 403] on button "View the Portal" at bounding box center [439, 399] width 142 height 45
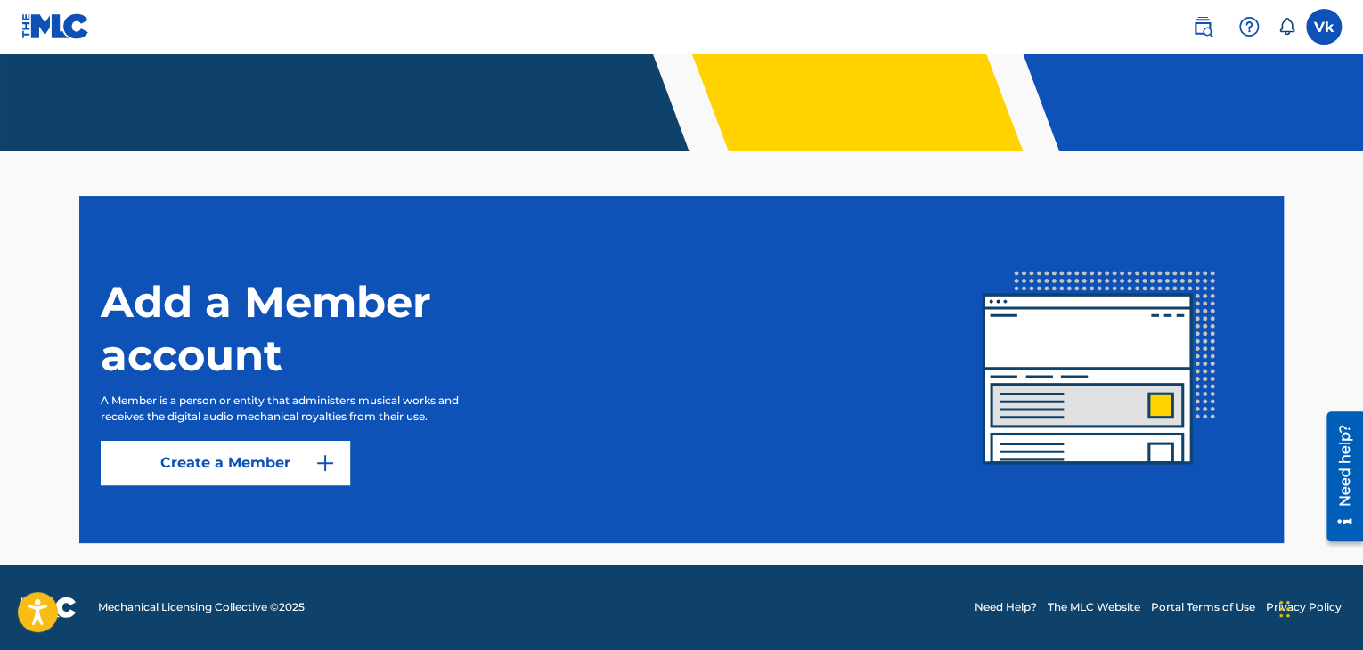
click at [281, 455] on button "Create a Member" at bounding box center [225, 463] width 249 height 45
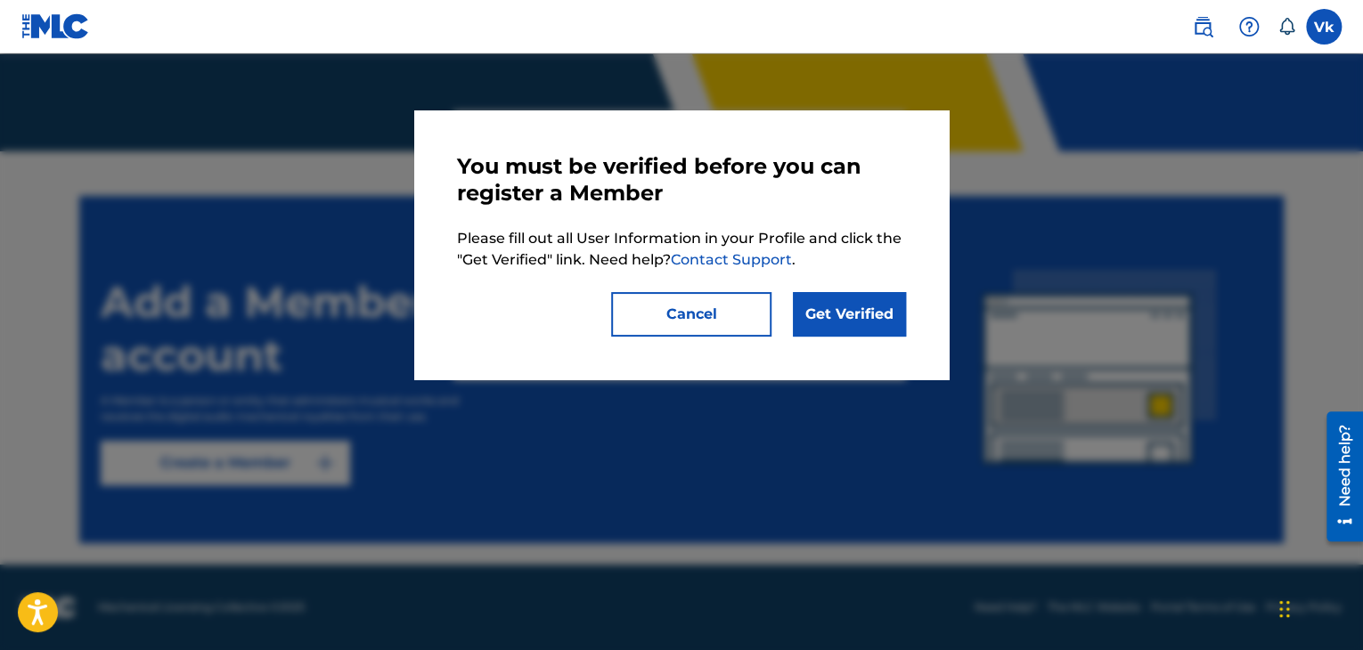
click at [840, 325] on link "Get Verified" at bounding box center [849, 314] width 113 height 45
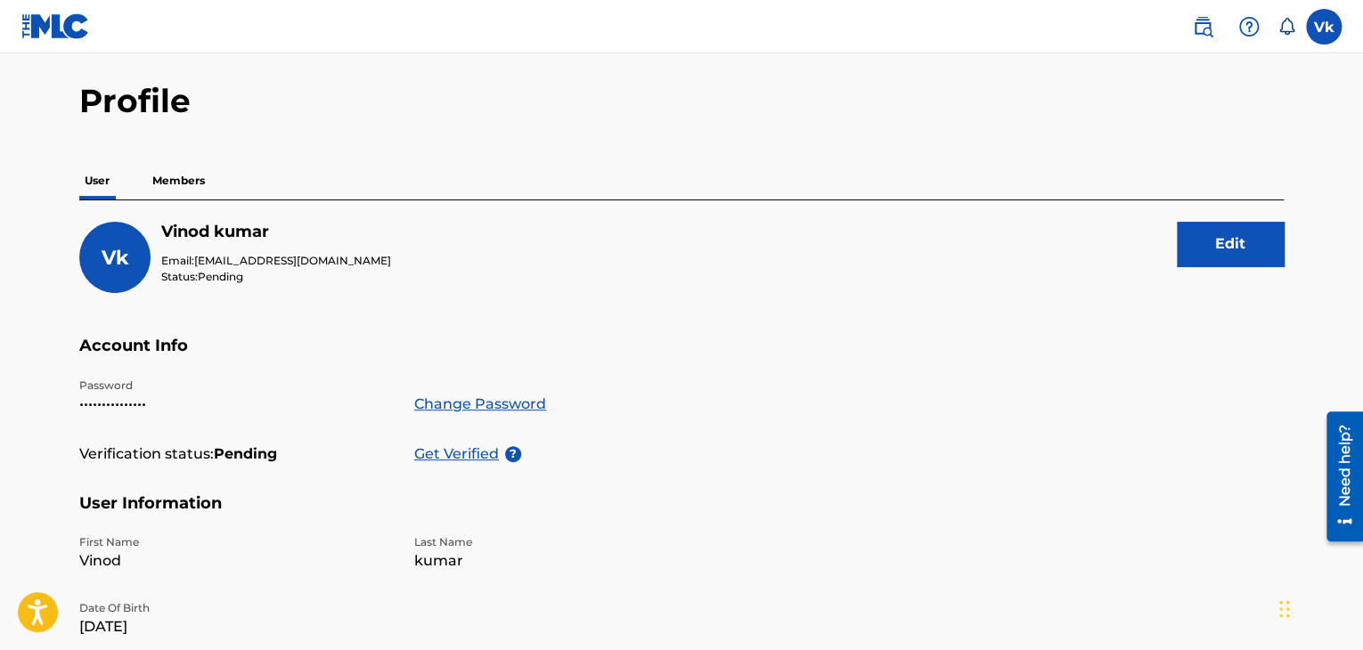
scroll to position [89, 0]
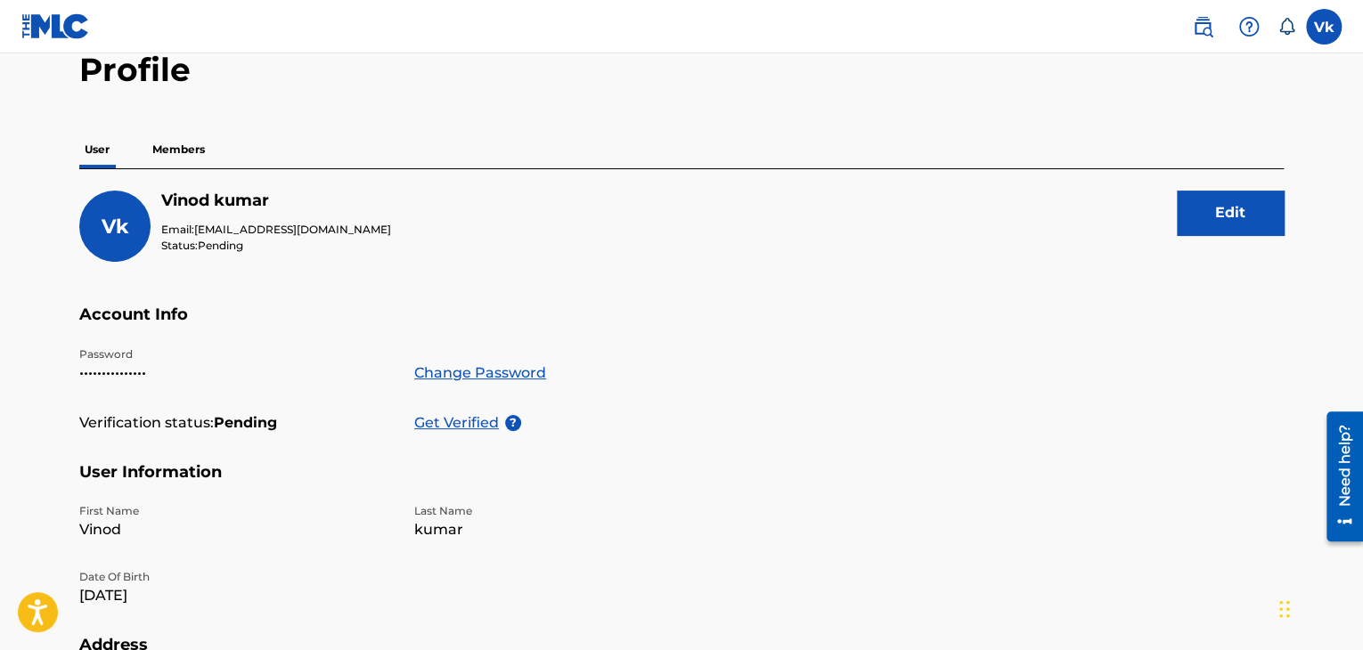
click at [450, 419] on p "Get Verified" at bounding box center [459, 423] width 91 height 21
click at [1334, 527] on div "Need help?" at bounding box center [1345, 476] width 37 height 130
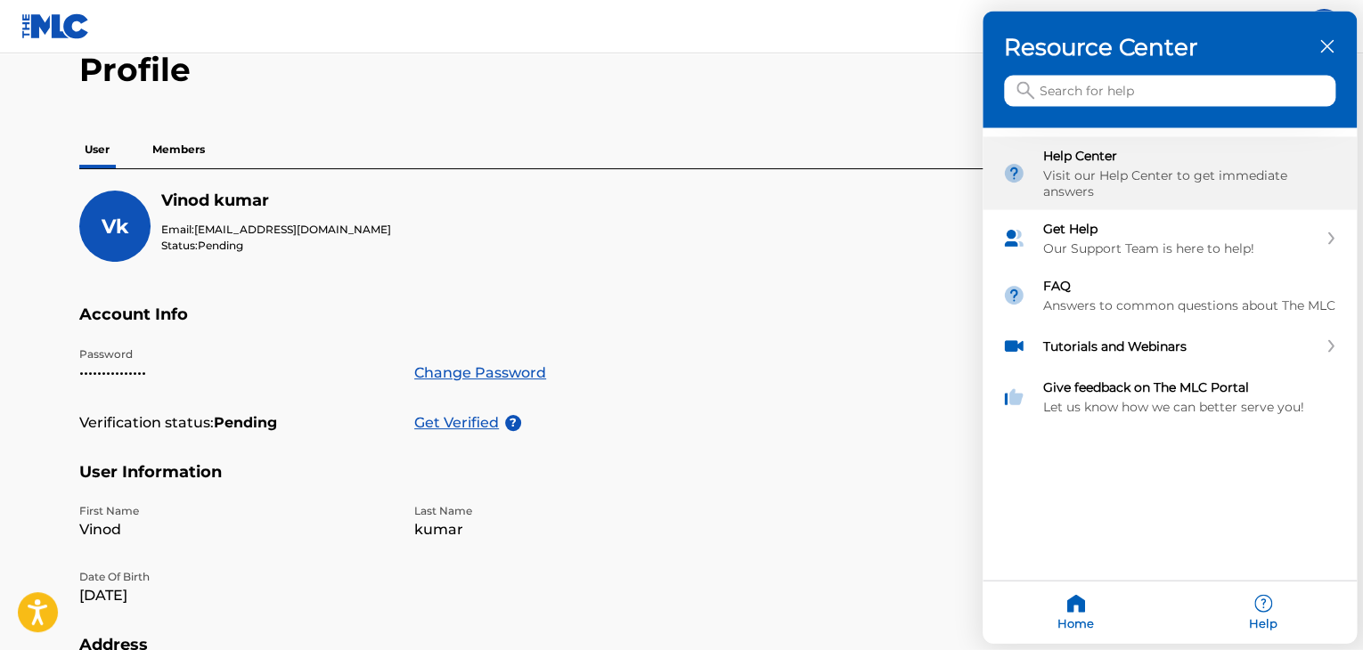
click at [1164, 190] on div "Visit our Help Center to get immediate answers" at bounding box center [1190, 183] width 294 height 32
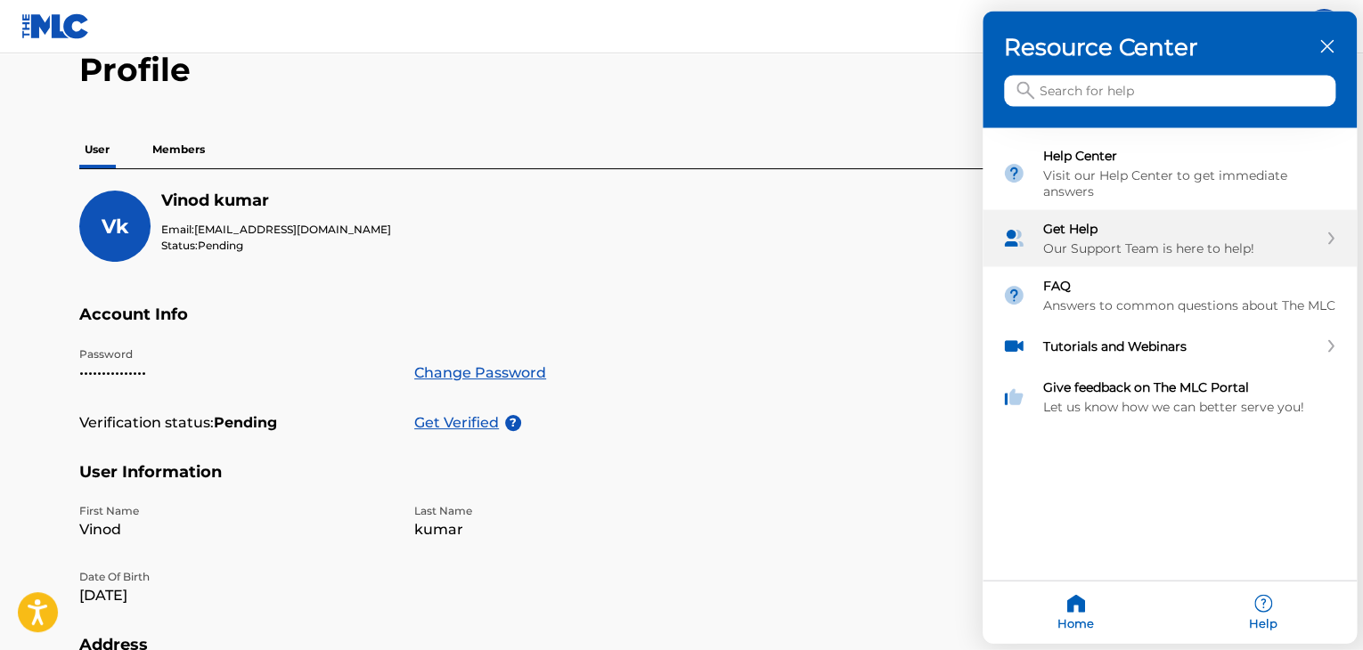
click at [1165, 241] on div "Our Support Team is here to help!" at bounding box center [1180, 249] width 274 height 16
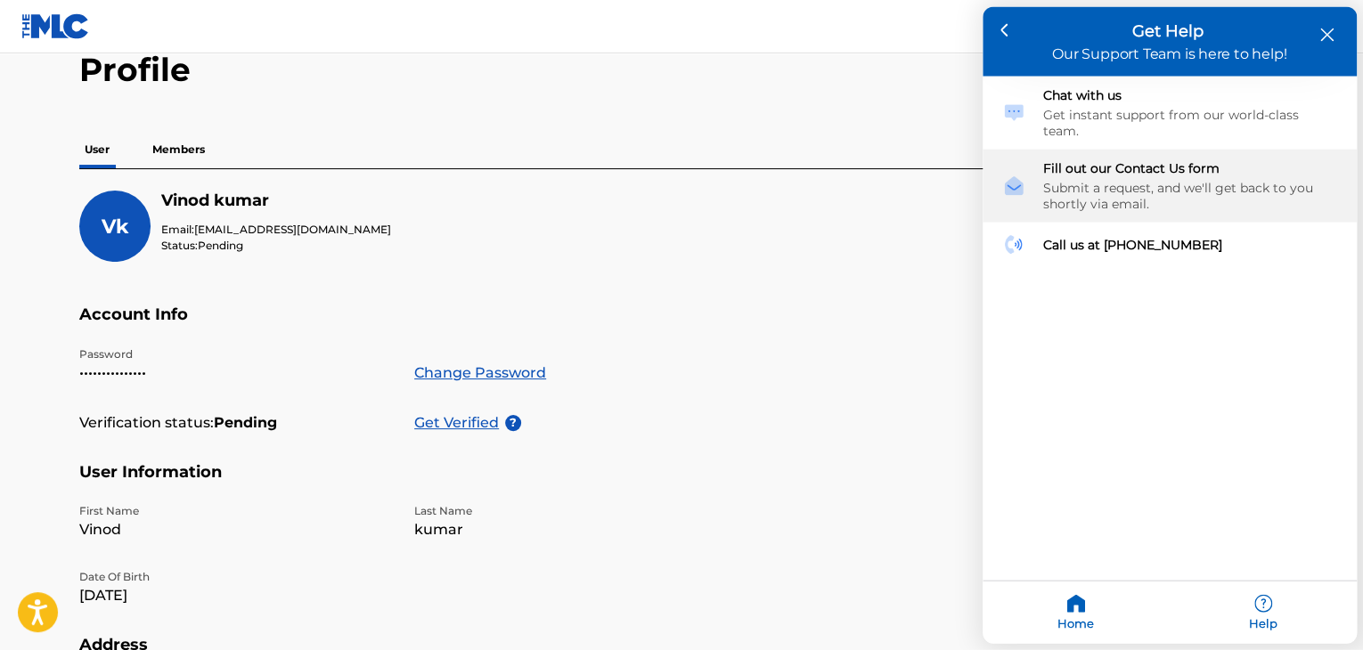
click at [1127, 180] on div "Submit a request, and we'll get back to you shortly via email." at bounding box center [1190, 196] width 294 height 32
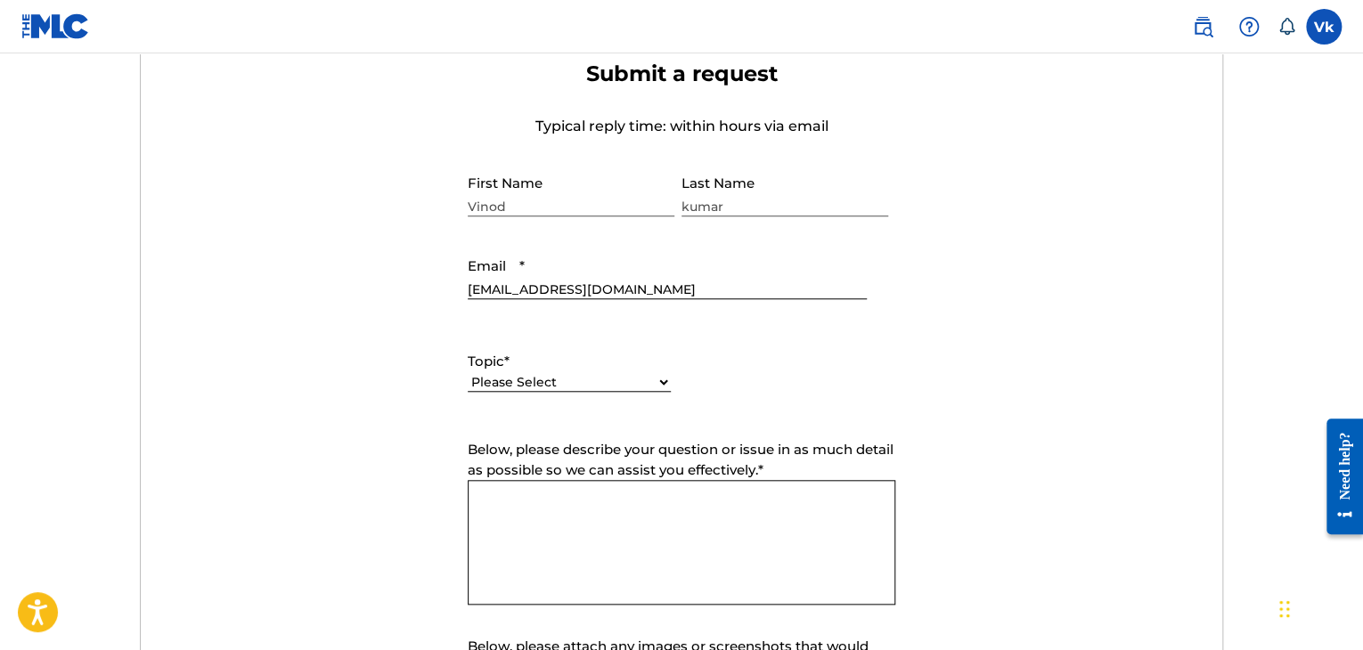
scroll to position [713, 0]
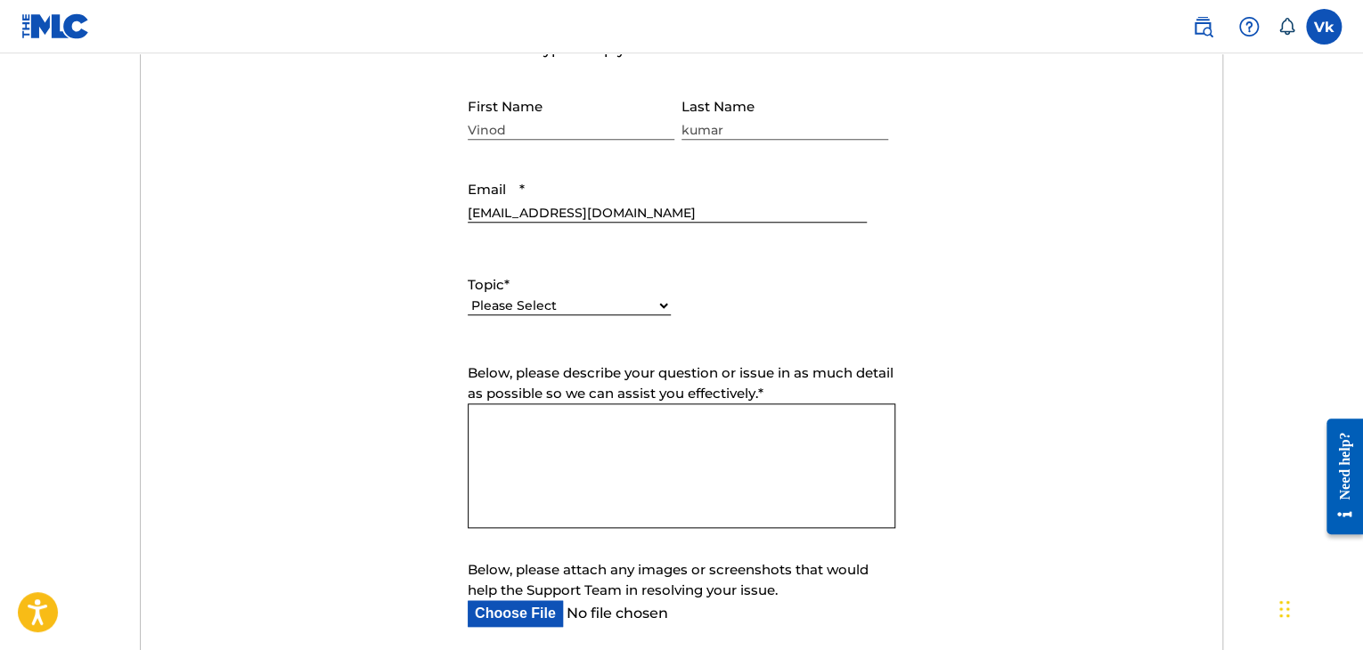
click at [582, 310] on select "Please Select I need help with my account I need help with managing my catalog …" at bounding box center [569, 306] width 203 height 19
select select "I need help with my account"
click at [468, 297] on select "Please Select I need help with my account I need help with managing my catalog …" at bounding box center [569, 306] width 203 height 19
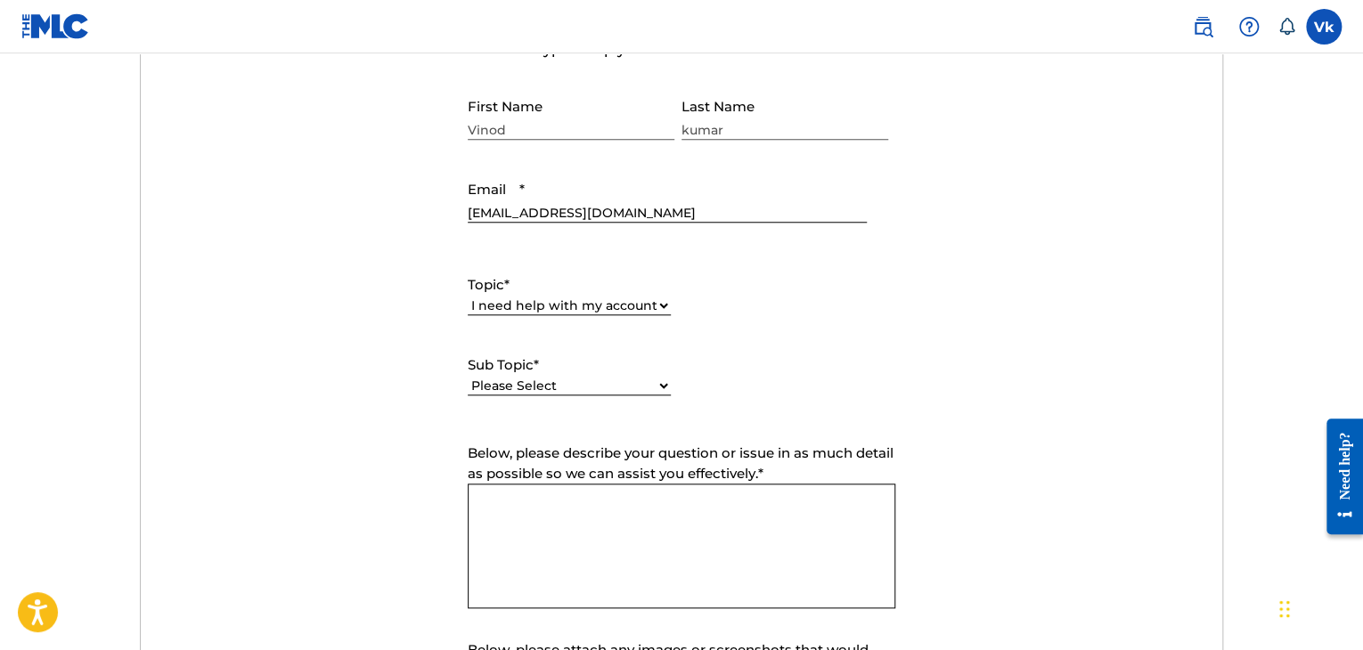
click at [653, 379] on select "Please Select I need help with my user account I can't log in to my user accoun…" at bounding box center [569, 386] width 203 height 19
select select "I was not verified as a user"
click at [468, 377] on select "Please Select I need help with my user account I can't log in to my user accoun…" at bounding box center [569, 386] width 203 height 19
click at [606, 528] on textarea "Below, please describe your question or issue in as much detail as possible so …" at bounding box center [682, 546] width 428 height 125
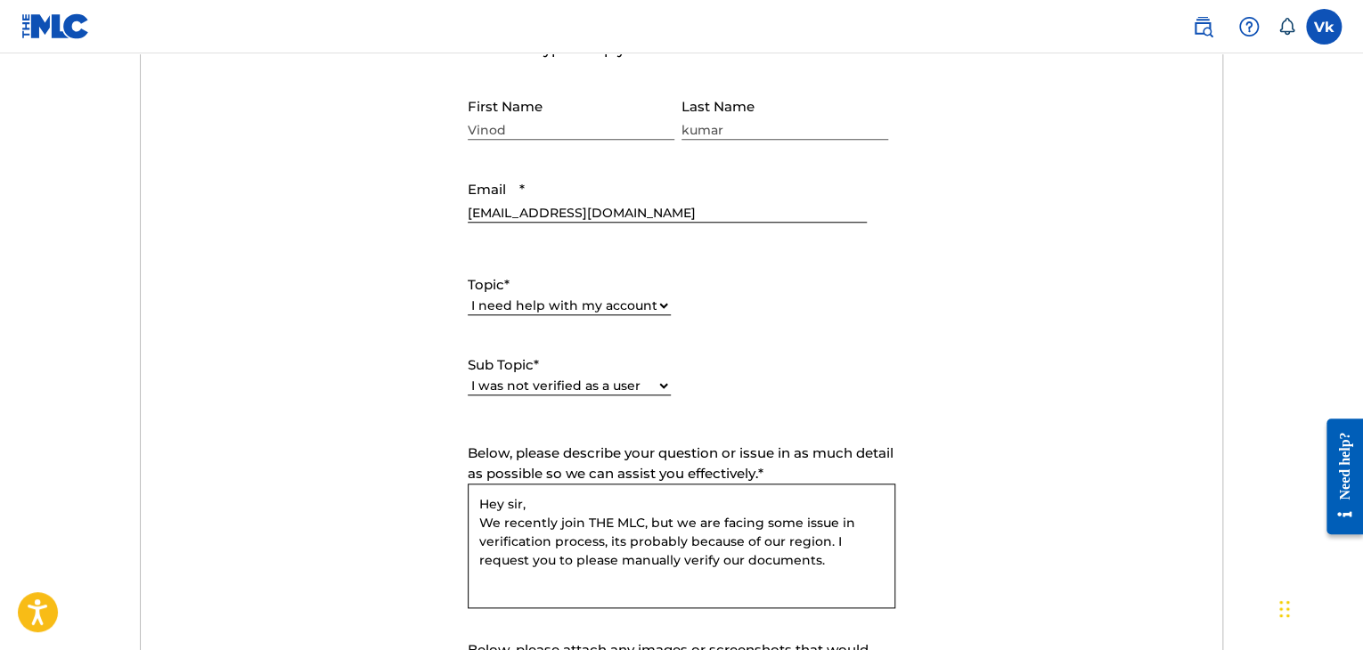
click at [829, 568] on textarea "Hey sir, We recently join THE MLC, but we are facing some issue in verification…" at bounding box center [682, 546] width 428 height 125
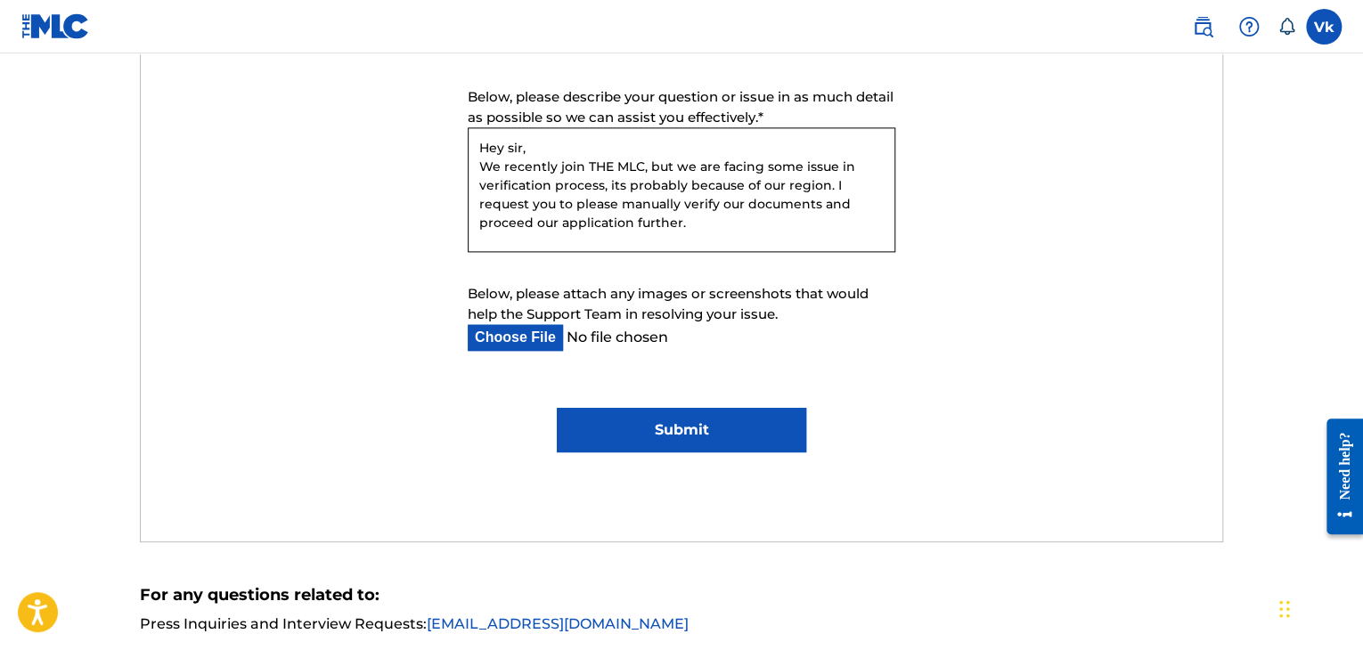
type textarea "Hey sir, We recently join THE MLC, but we are facing some issue in verification…"
click at [701, 428] on input "Submit" at bounding box center [681, 430] width 249 height 45
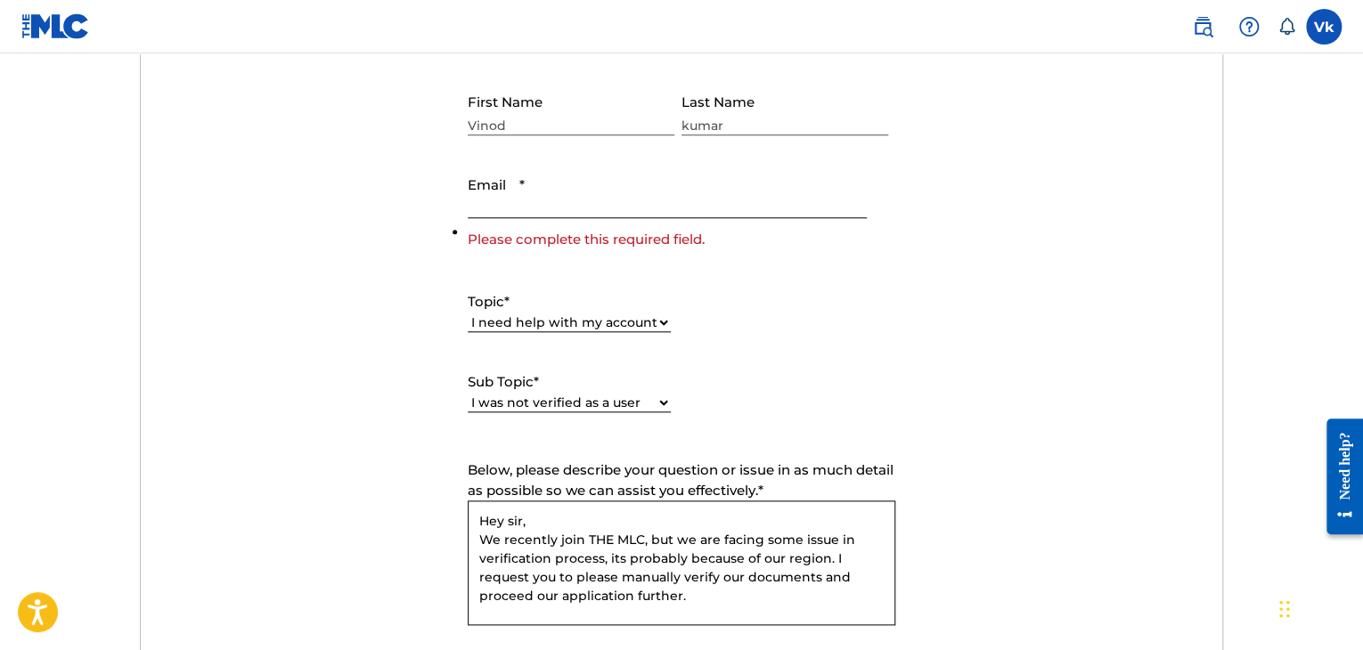
scroll to position [556, 0]
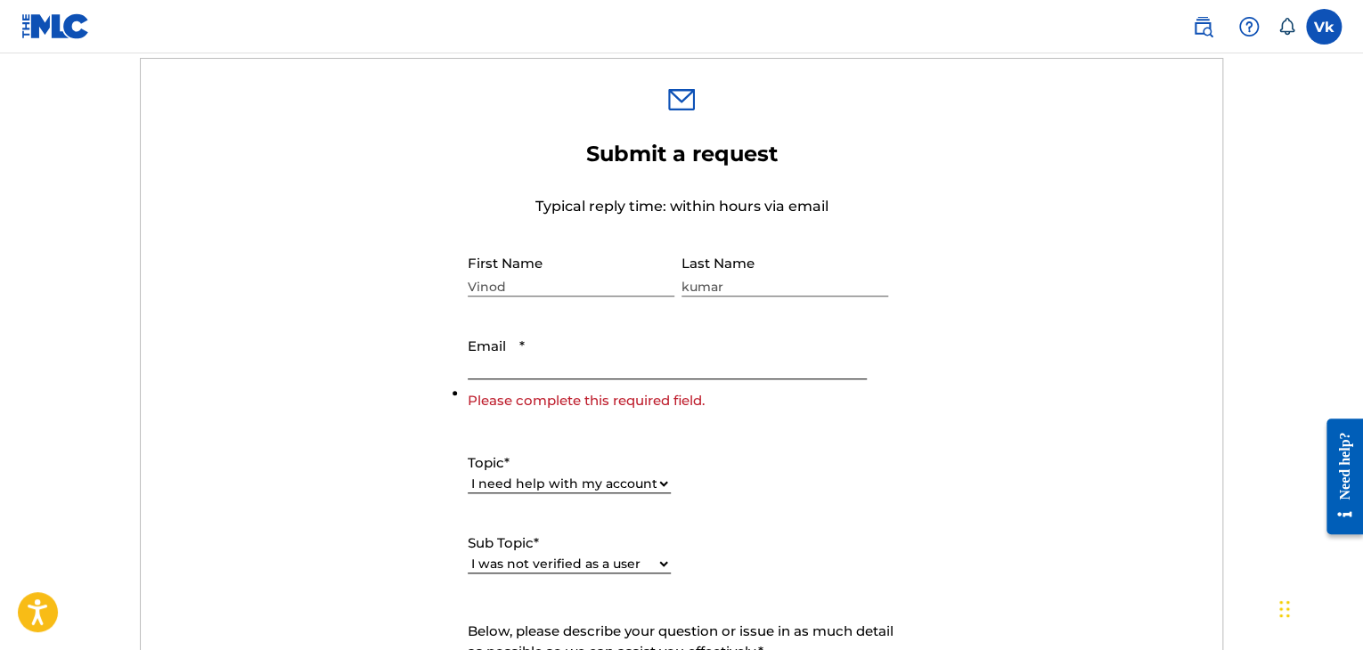
click at [571, 365] on input "Email *" at bounding box center [667, 354] width 399 height 51
type input "[EMAIL_ADDRESS][DOMAIN_NAME]"
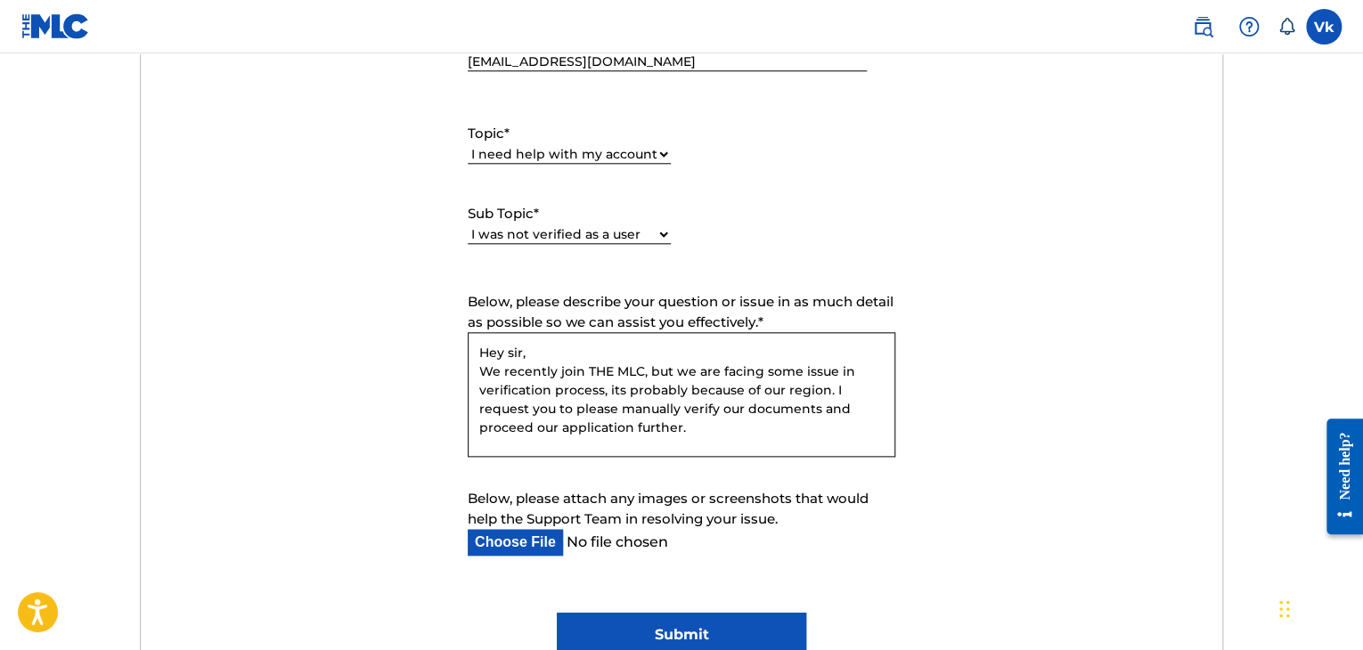
scroll to position [912, 0]
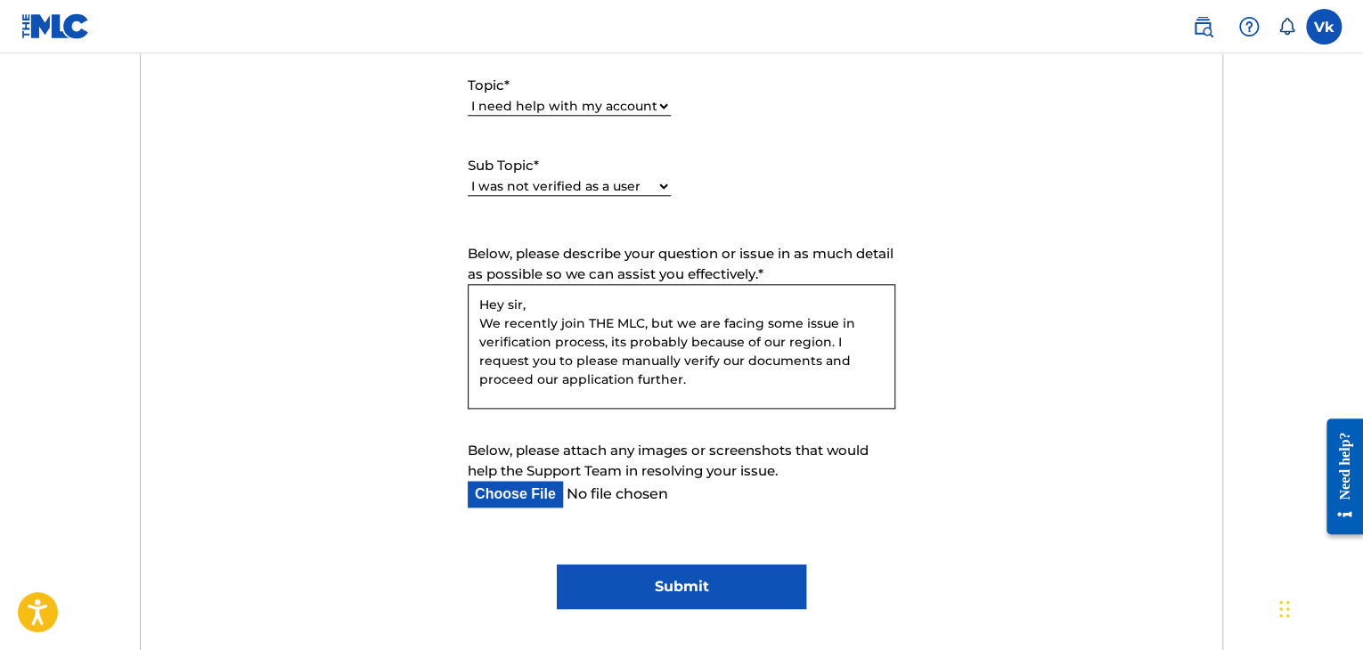
click at [698, 581] on input "Submit" at bounding box center [681, 587] width 249 height 45
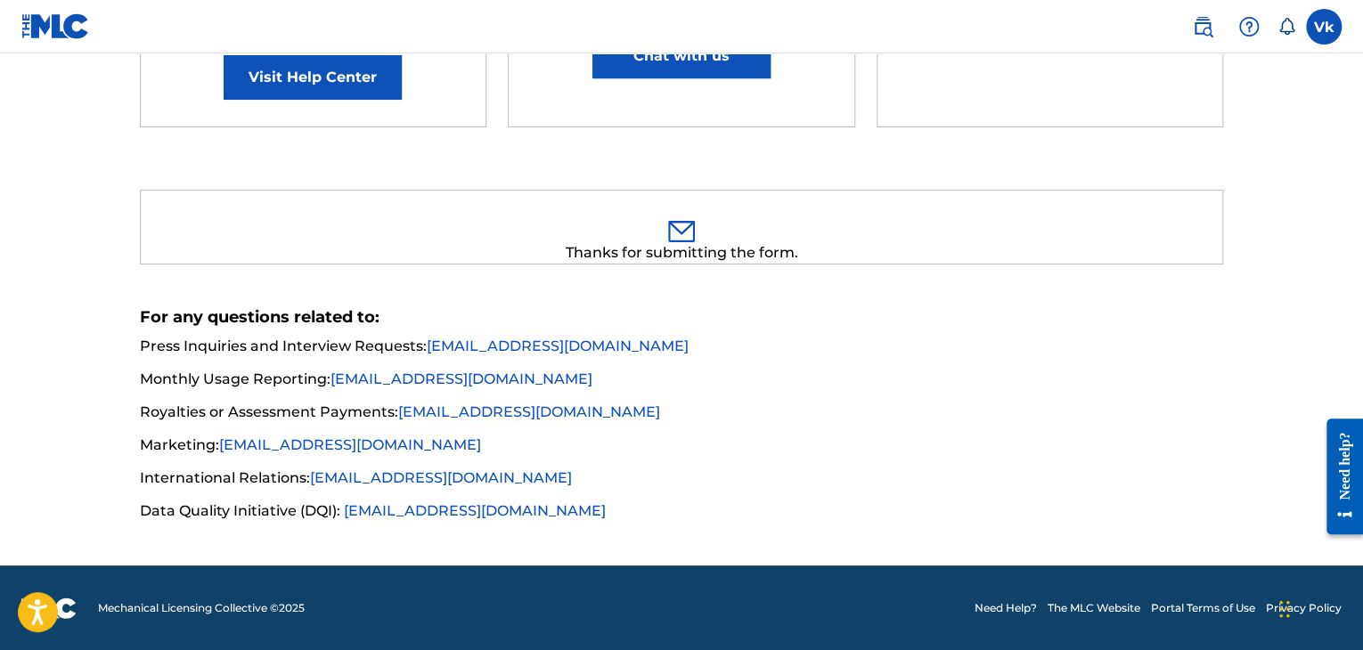
scroll to position [0, 0]
